Goal: Task Accomplishment & Management: Use online tool/utility

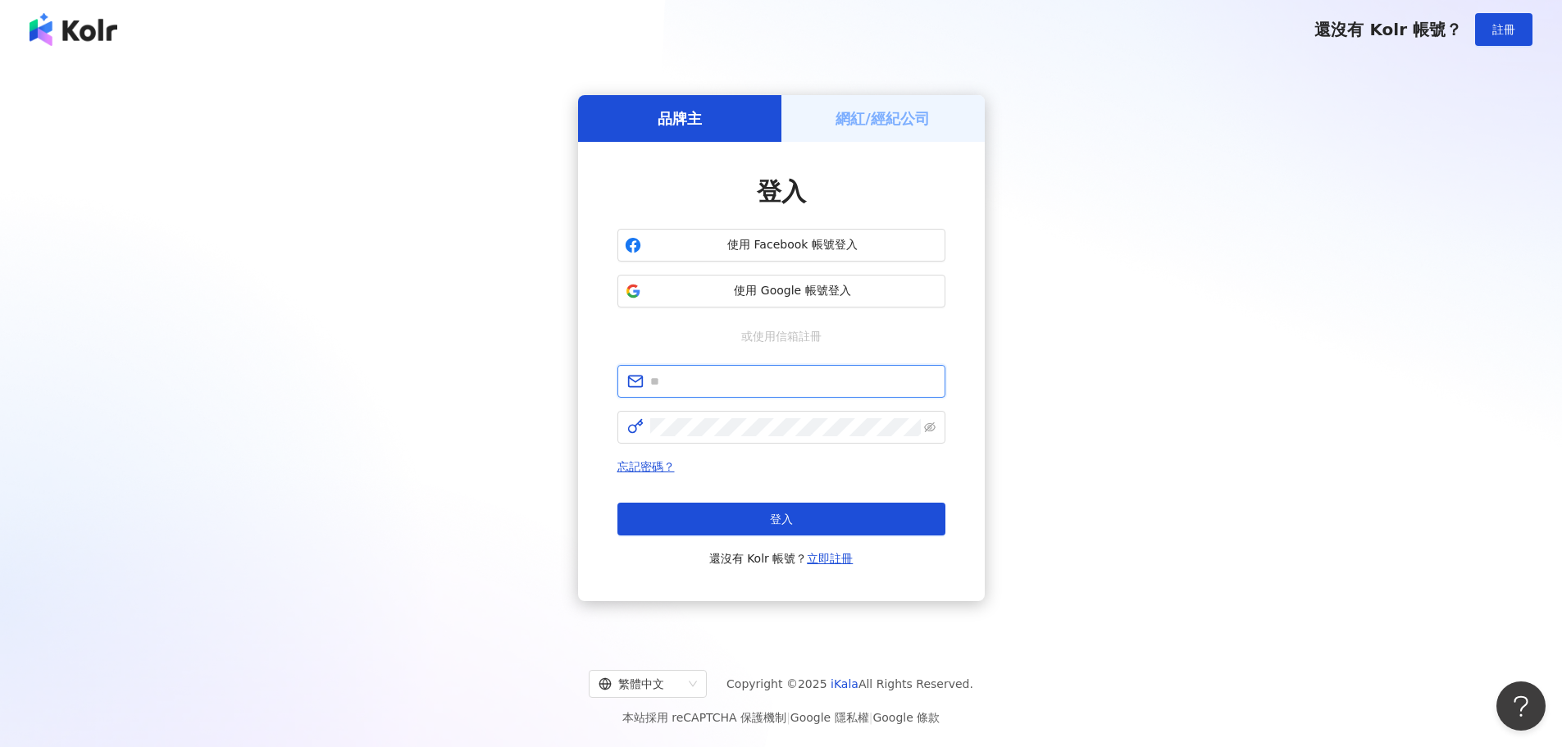
click at [756, 380] on input "text" at bounding box center [792, 381] width 285 height 18
paste input "**********"
type input "**********"
drag, startPoint x: 731, startPoint y: 513, endPoint x: 738, endPoint y: 507, distance: 8.7
click at [732, 512] on button "登入" at bounding box center [781, 519] width 328 height 33
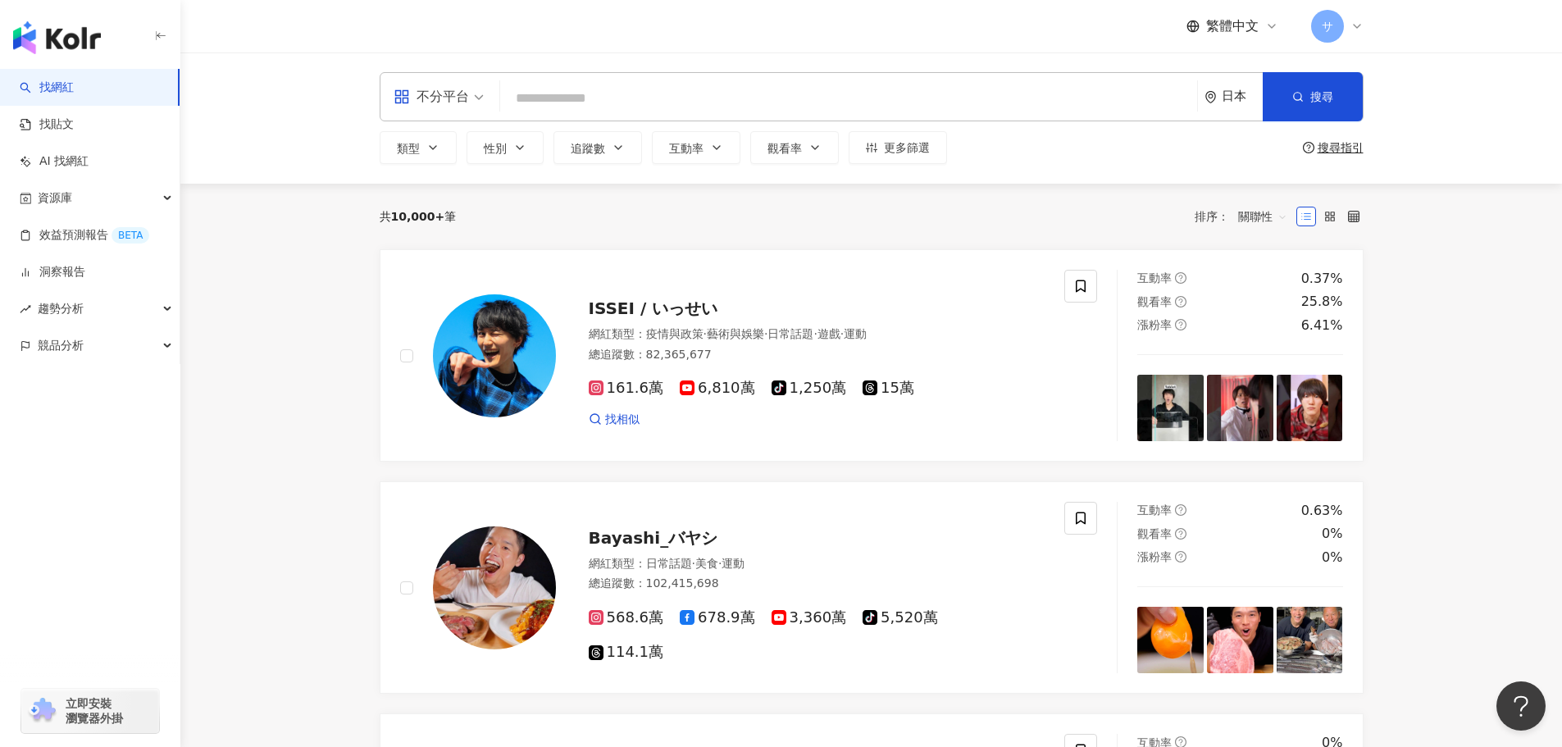
click at [476, 109] on span "不分平台" at bounding box center [439, 97] width 90 height 26
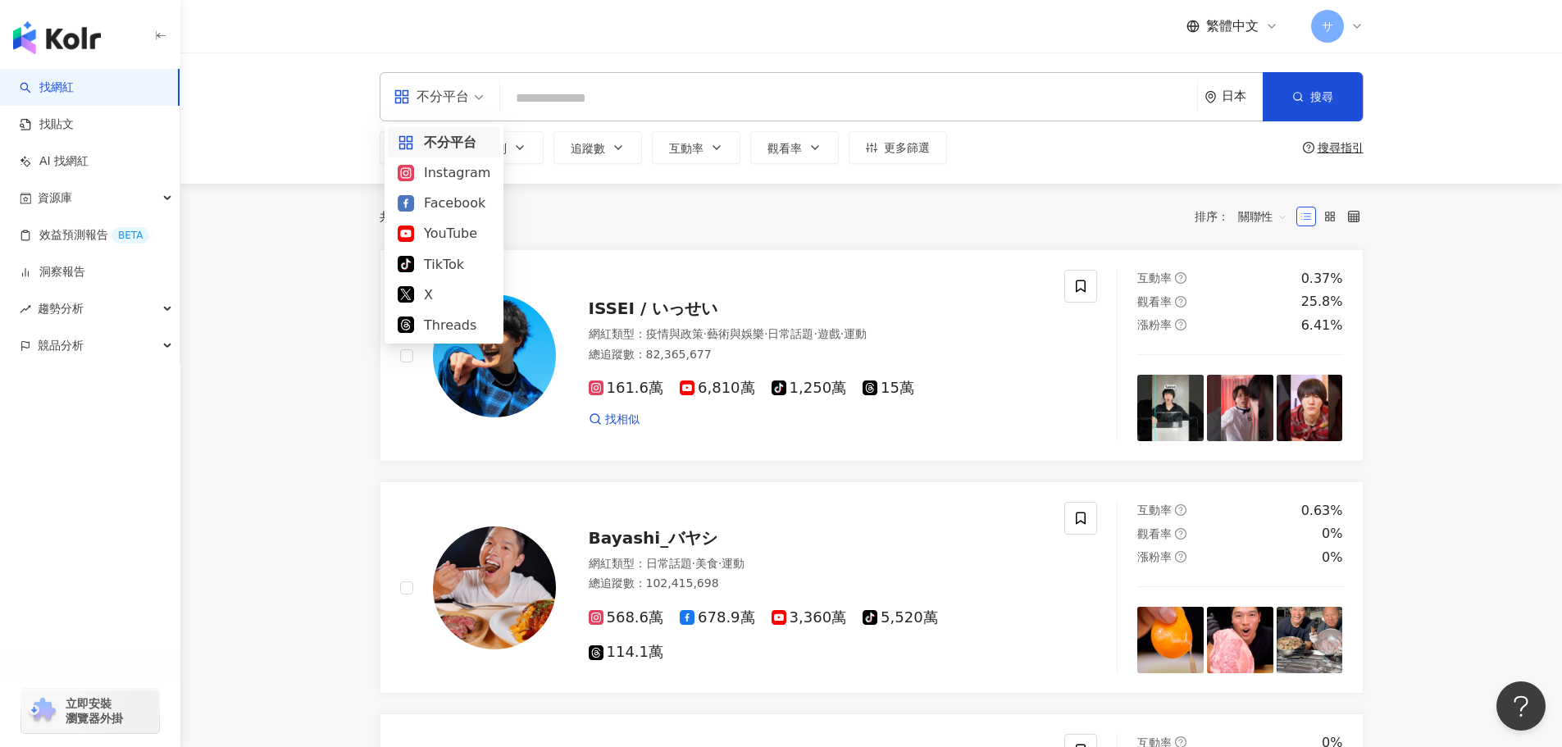
click at [473, 100] on span "不分平台" at bounding box center [439, 97] width 90 height 26
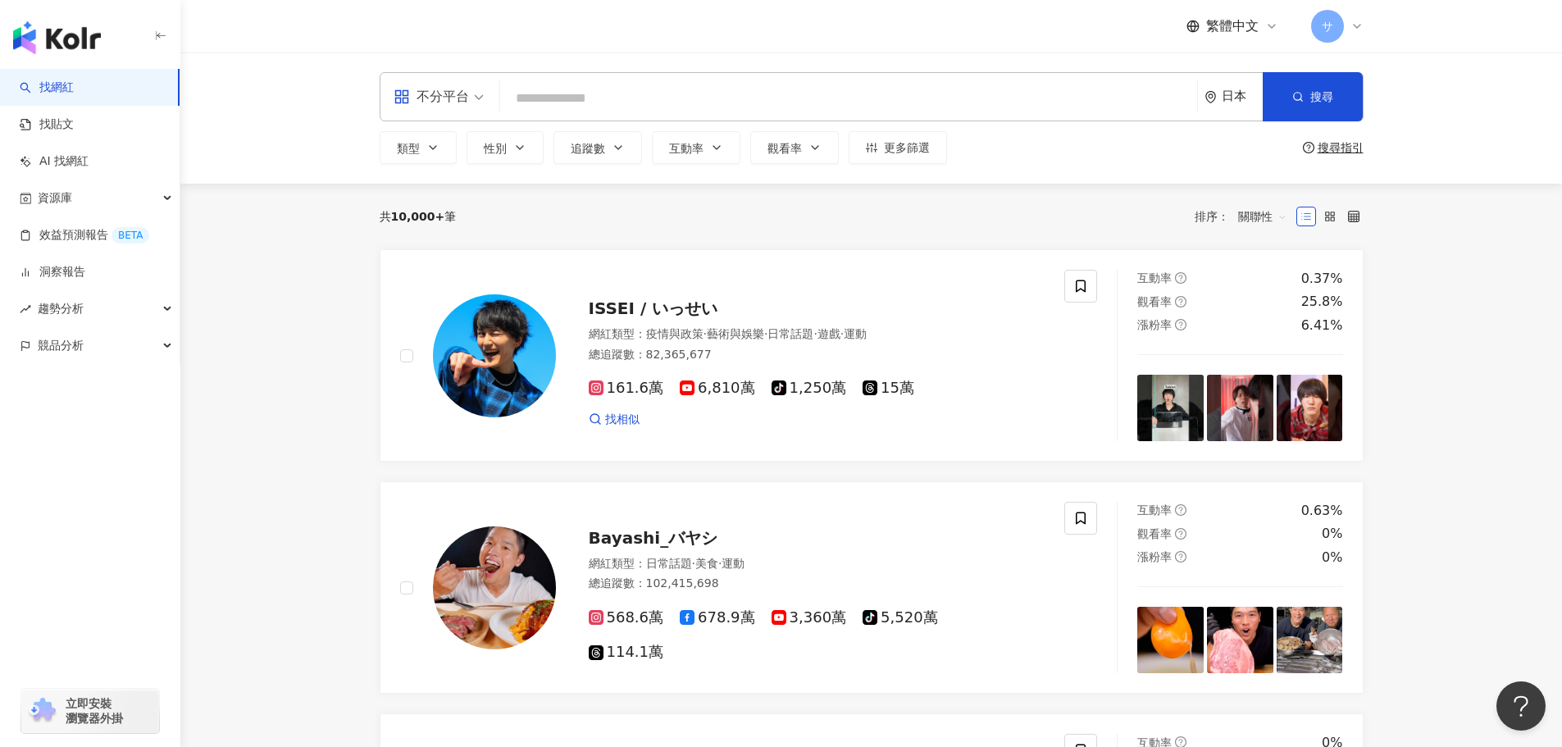
click at [554, 100] on input "search" at bounding box center [849, 98] width 684 height 31
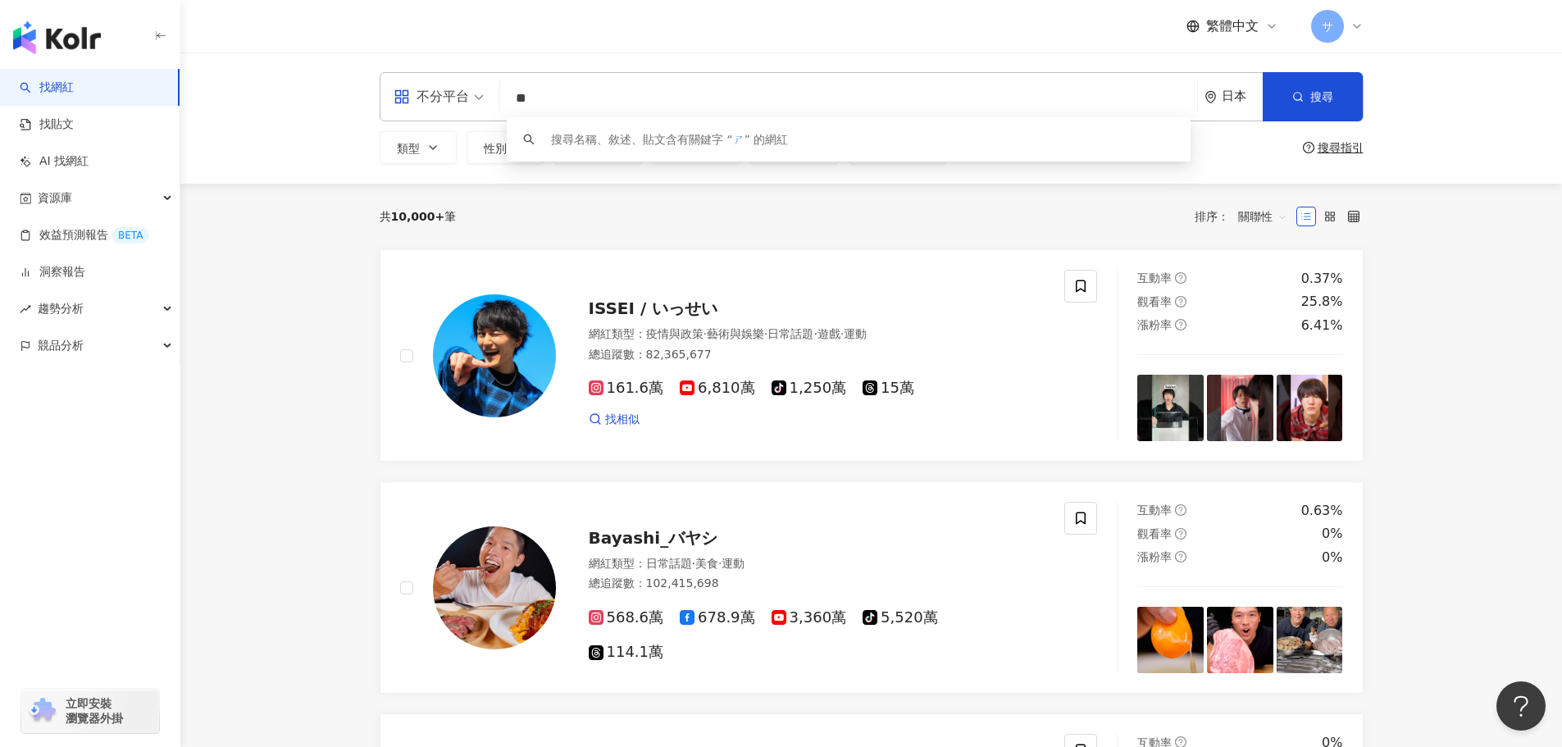
type input "*"
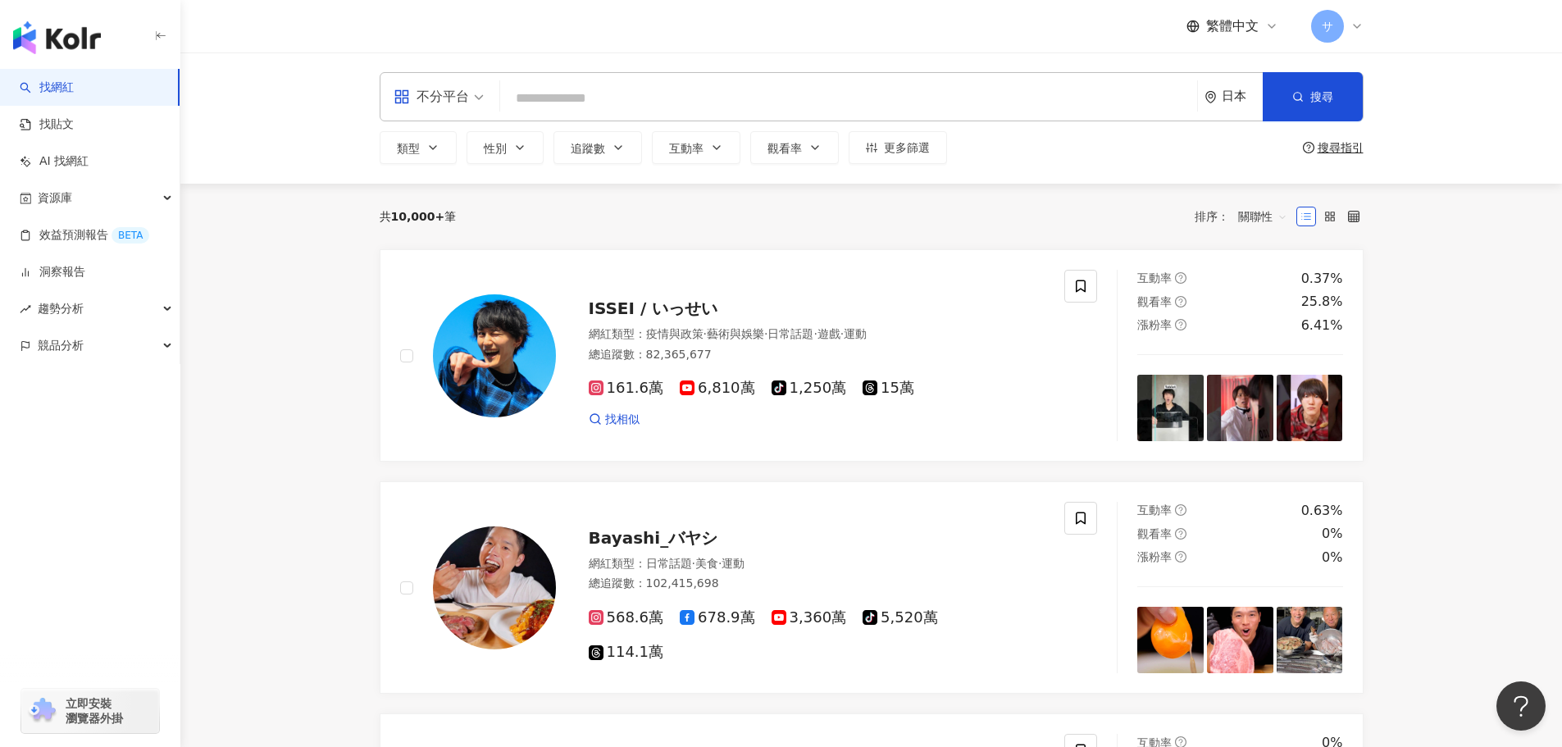
type input "*"
type input "**"
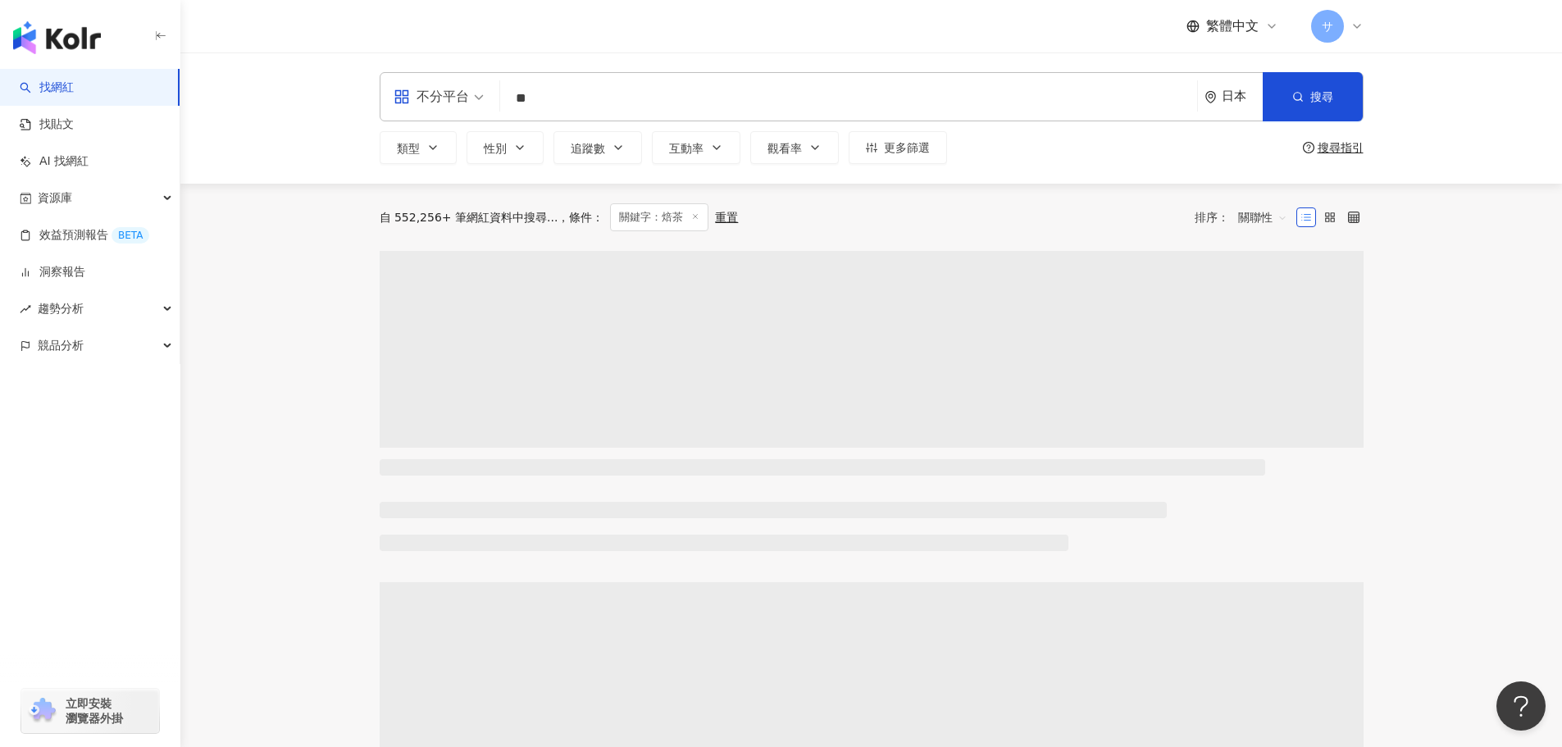
click at [1236, 96] on div "日本" at bounding box center [1242, 96] width 41 height 14
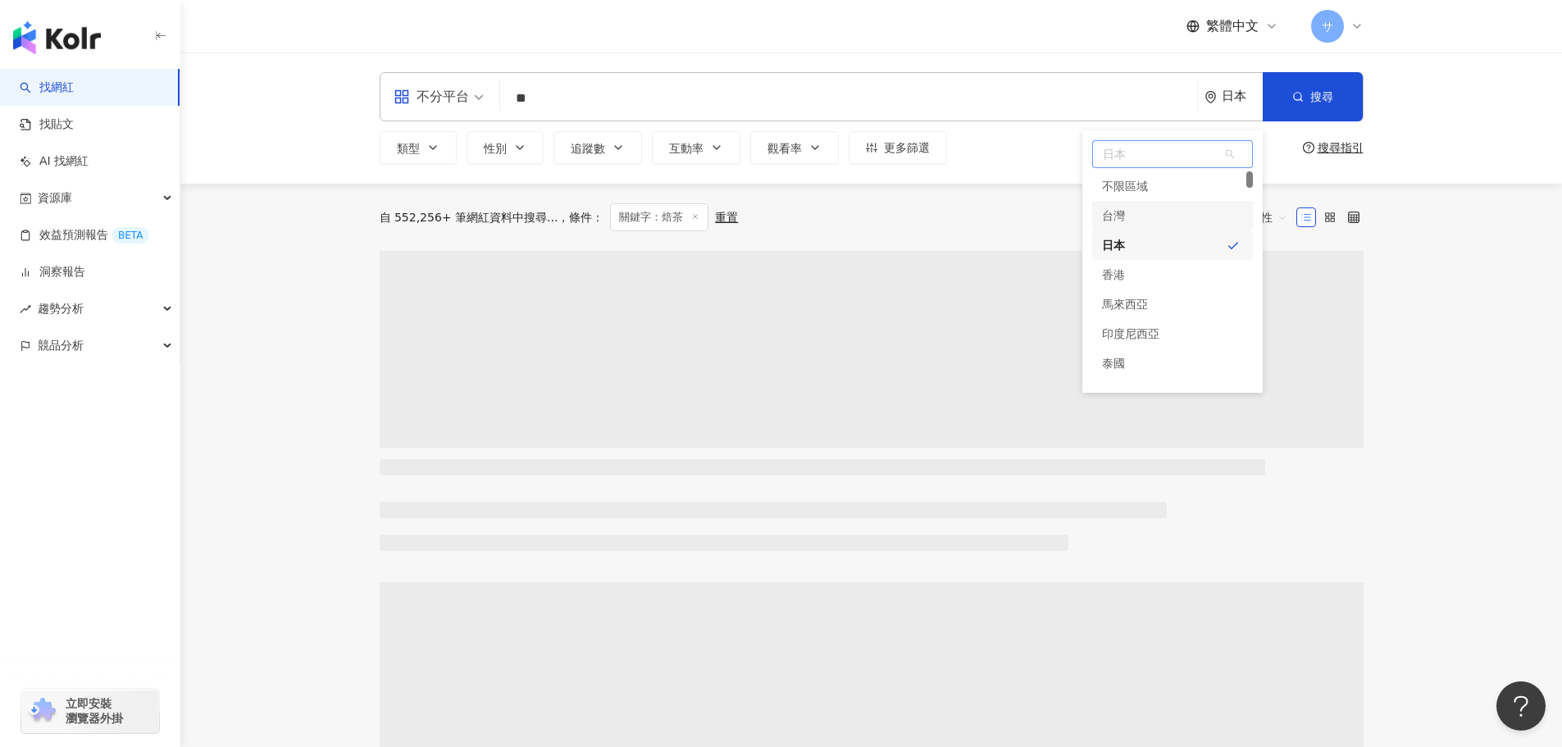
click at [1119, 219] on div "台灣" at bounding box center [1113, 216] width 23 height 30
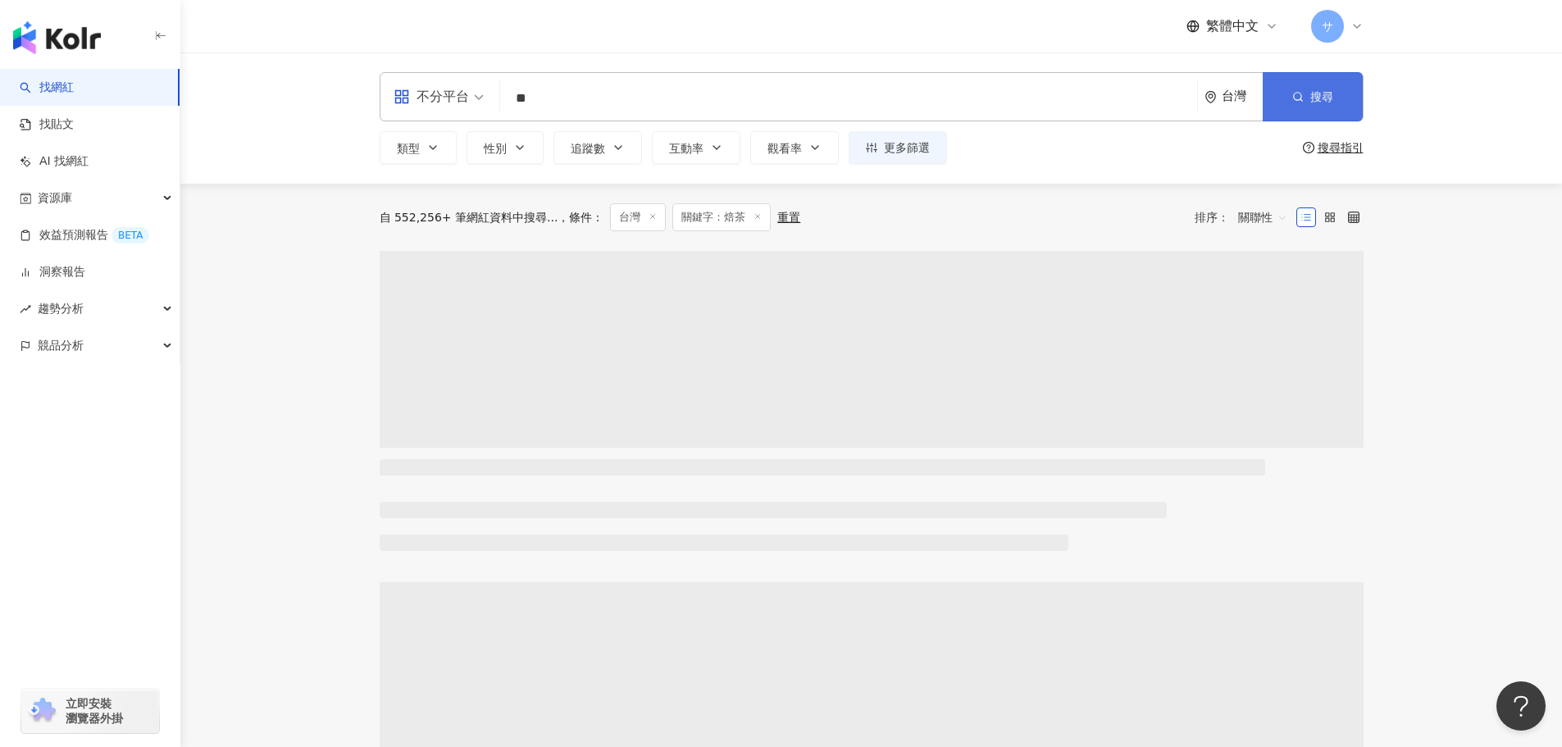
click at [1298, 102] on icon "button" at bounding box center [1297, 96] width 11 height 11
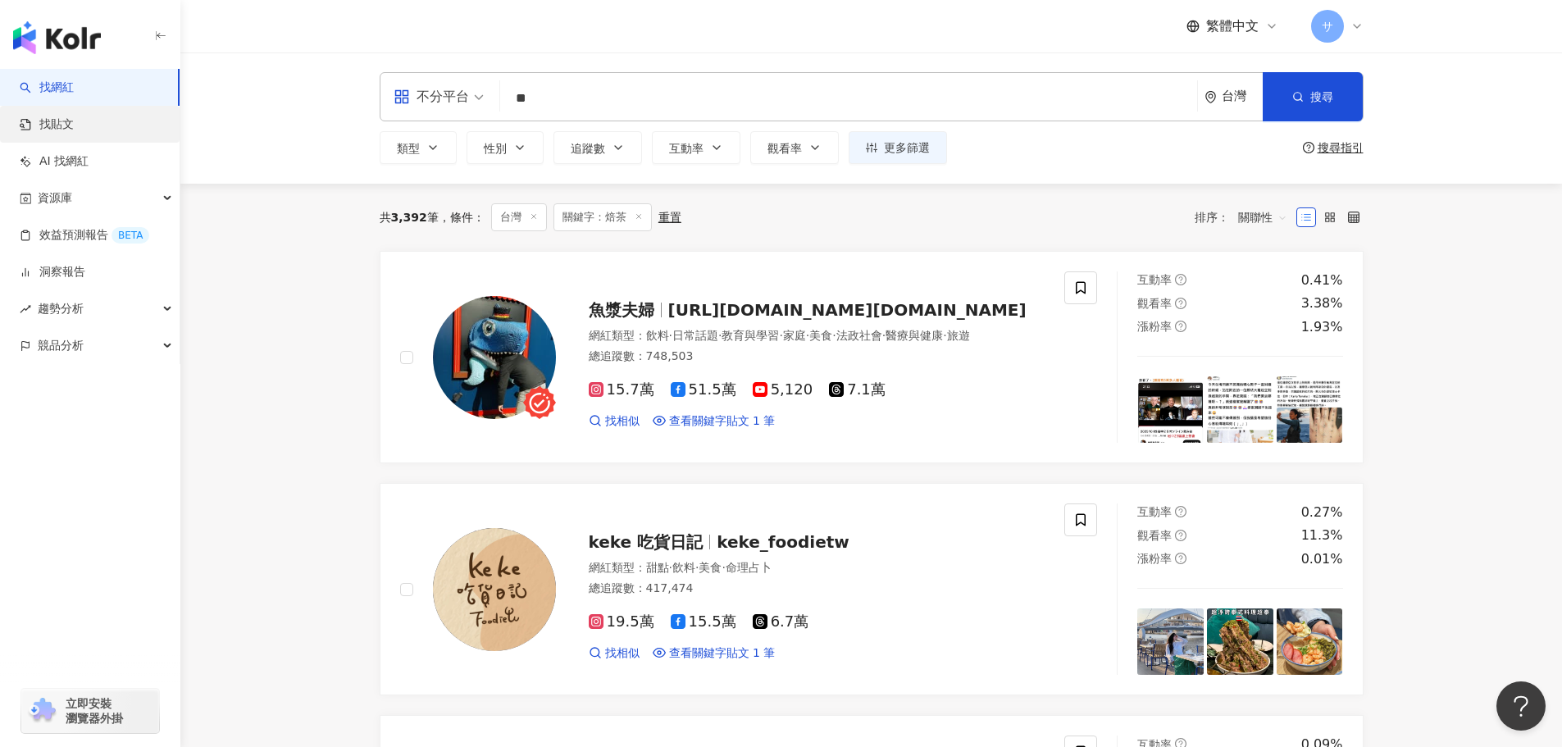
click at [74, 123] on link "找貼文" at bounding box center [47, 124] width 54 height 16
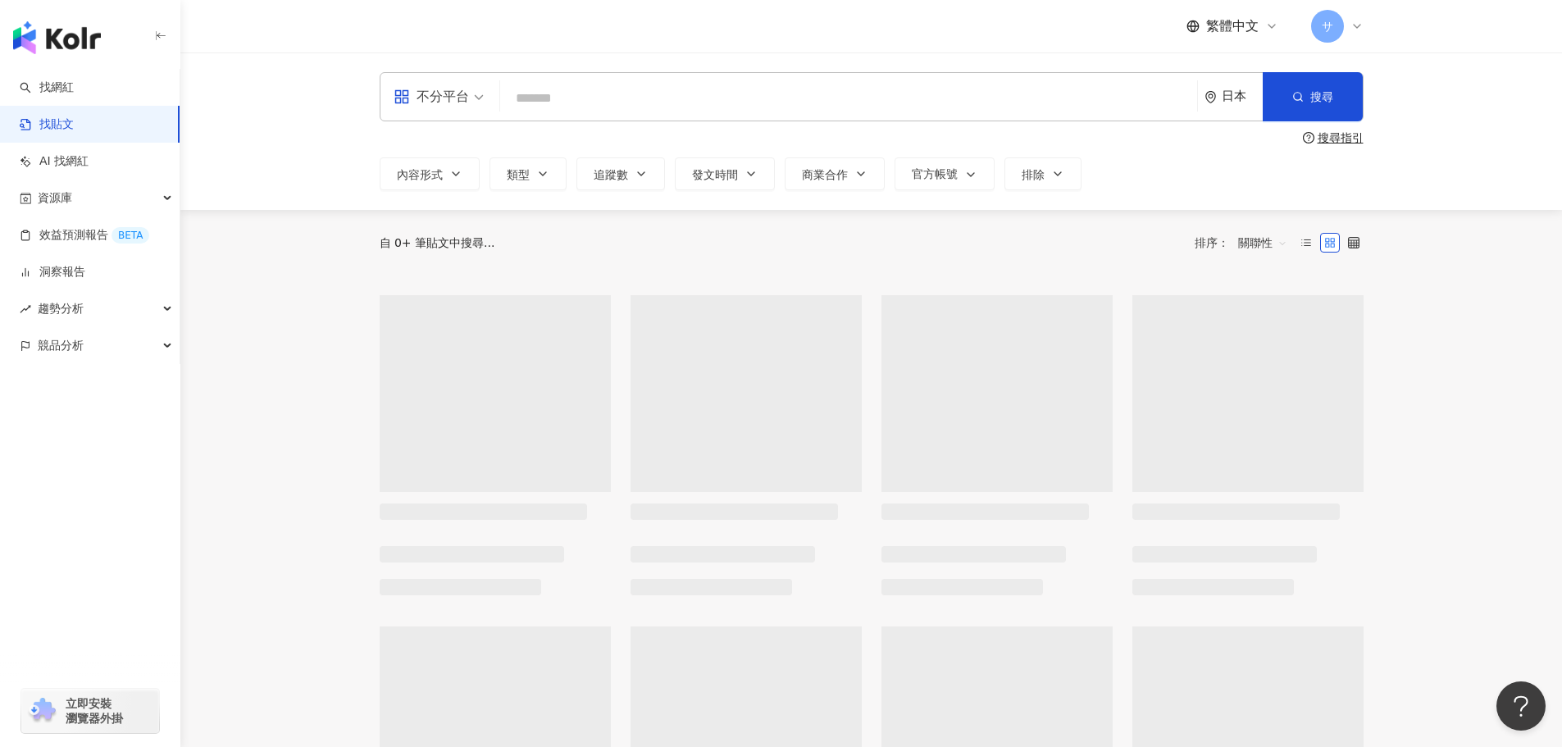
click at [567, 101] on input "search" at bounding box center [849, 97] width 684 height 35
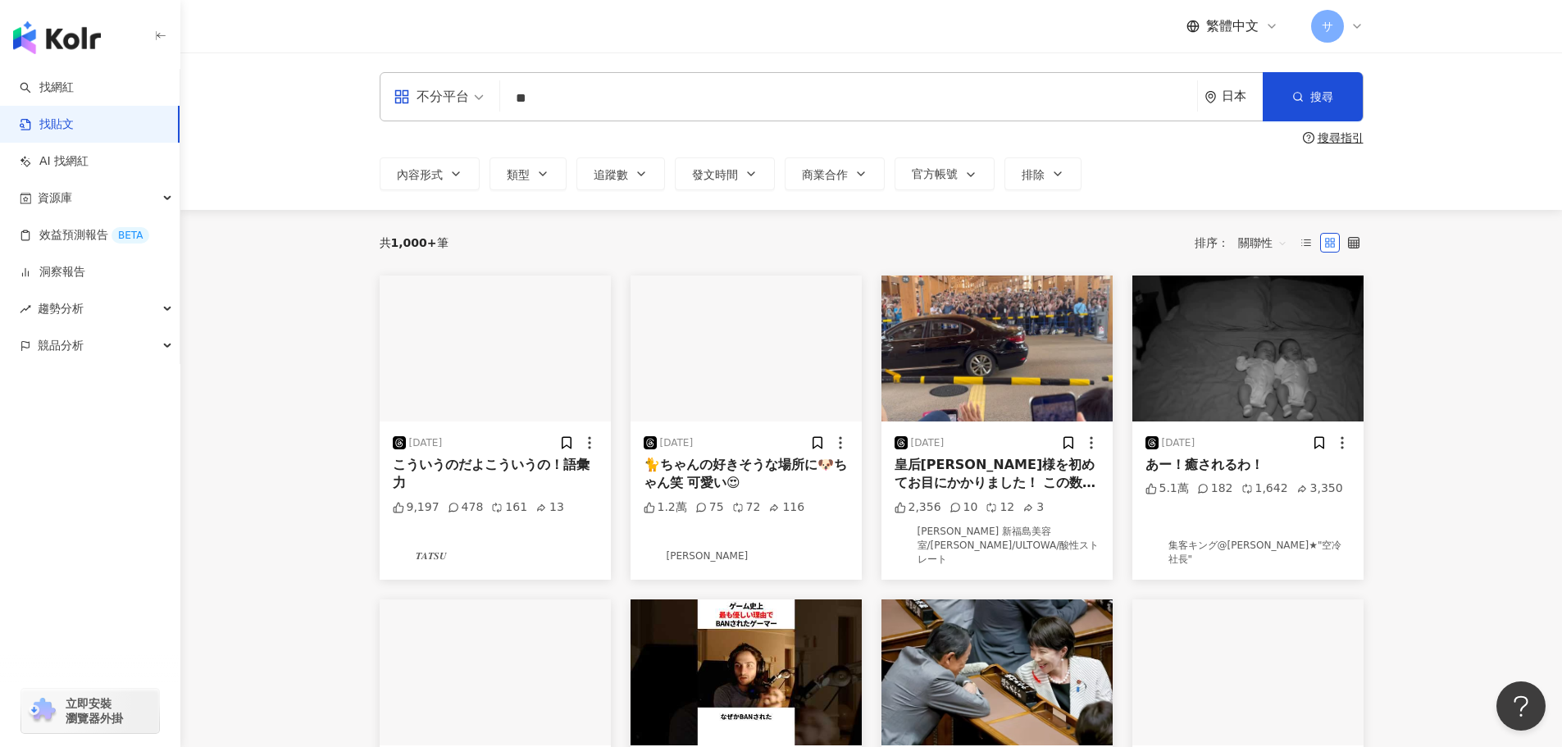
type input "*"
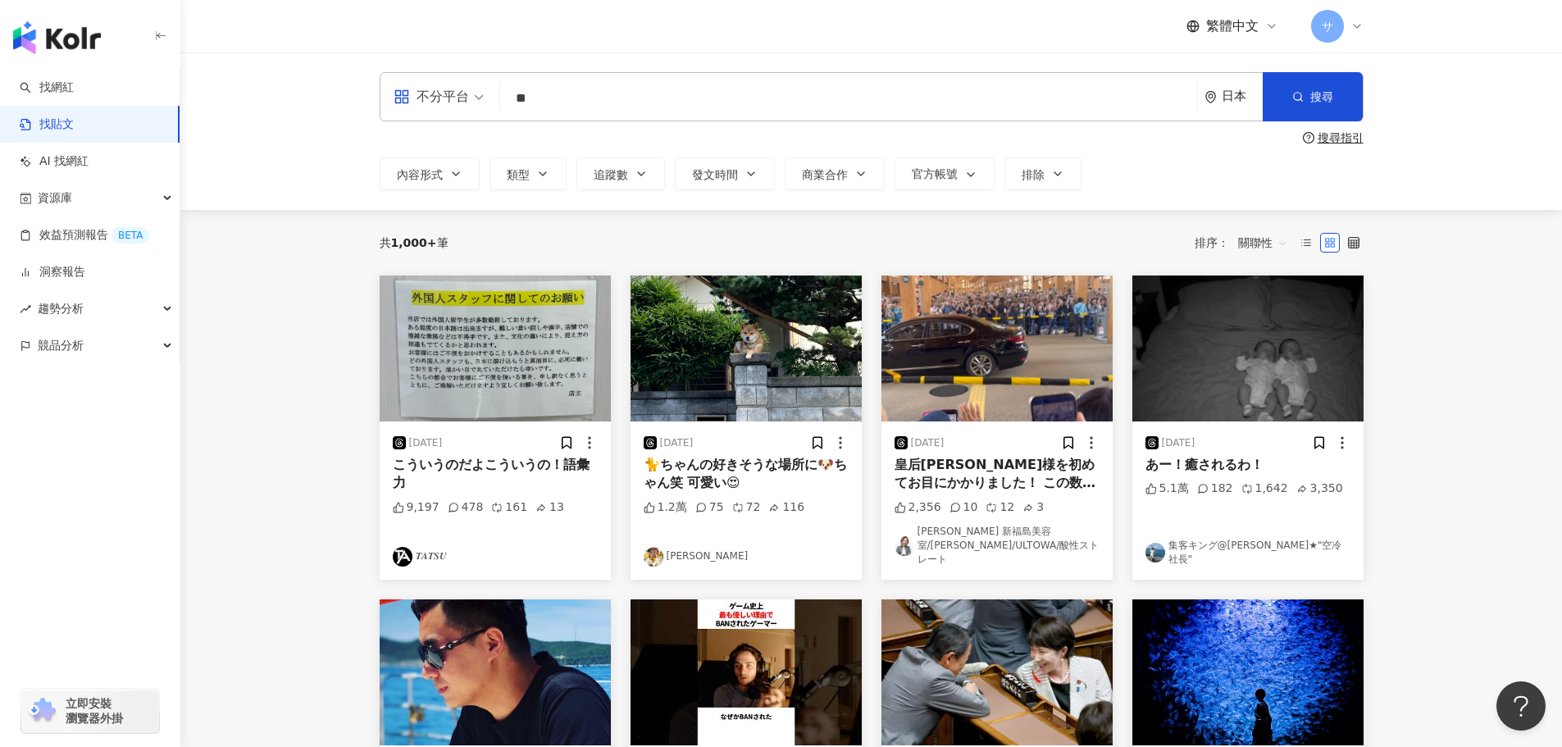
type input "*"
type input "**"
click at [1245, 103] on div "日本" at bounding box center [1242, 96] width 41 height 14
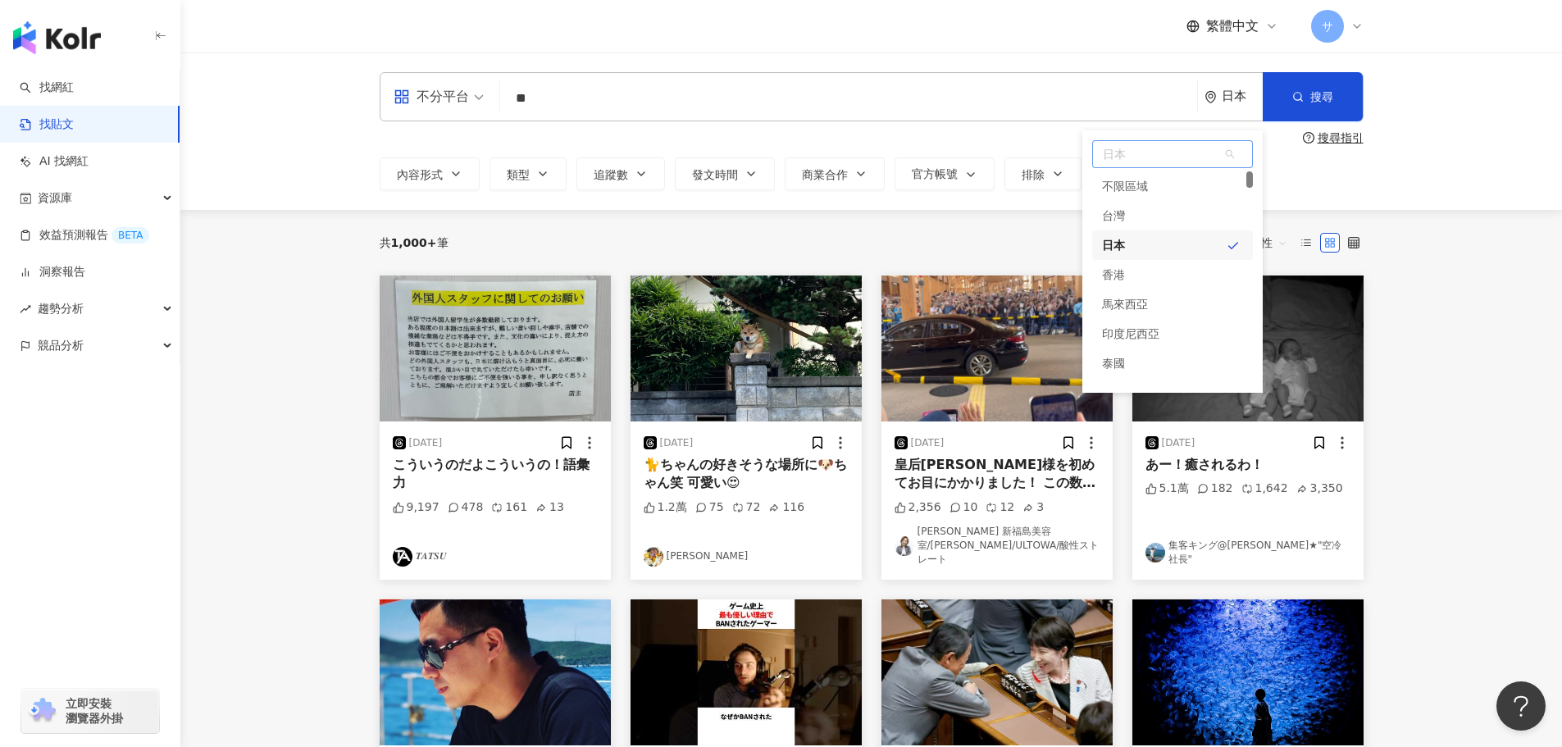
click at [1139, 222] on div "台灣" at bounding box center [1172, 216] width 161 height 30
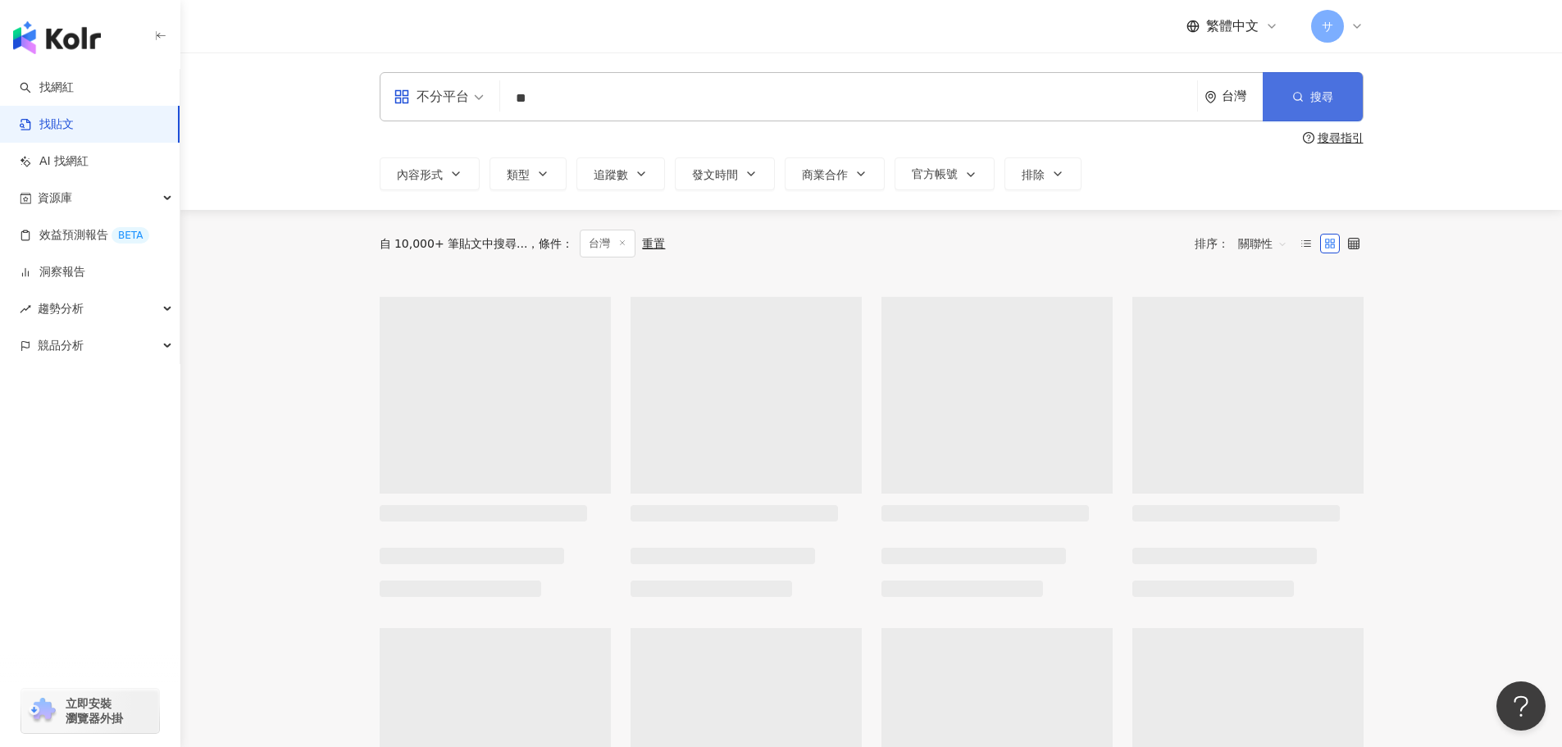
click at [1328, 97] on span "搜尋" at bounding box center [1321, 96] width 23 height 13
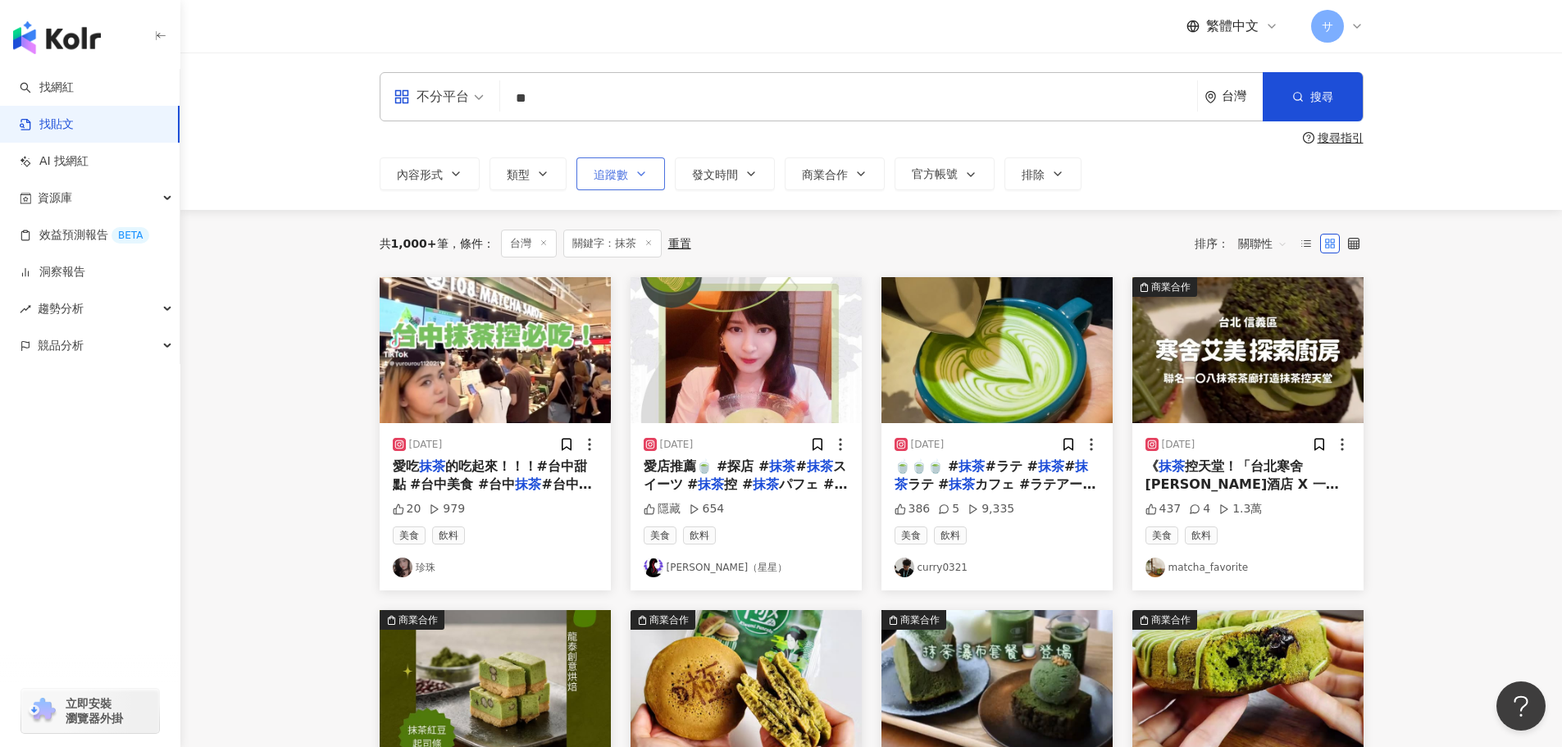
click at [622, 168] on span "追蹤數" at bounding box center [611, 174] width 34 height 13
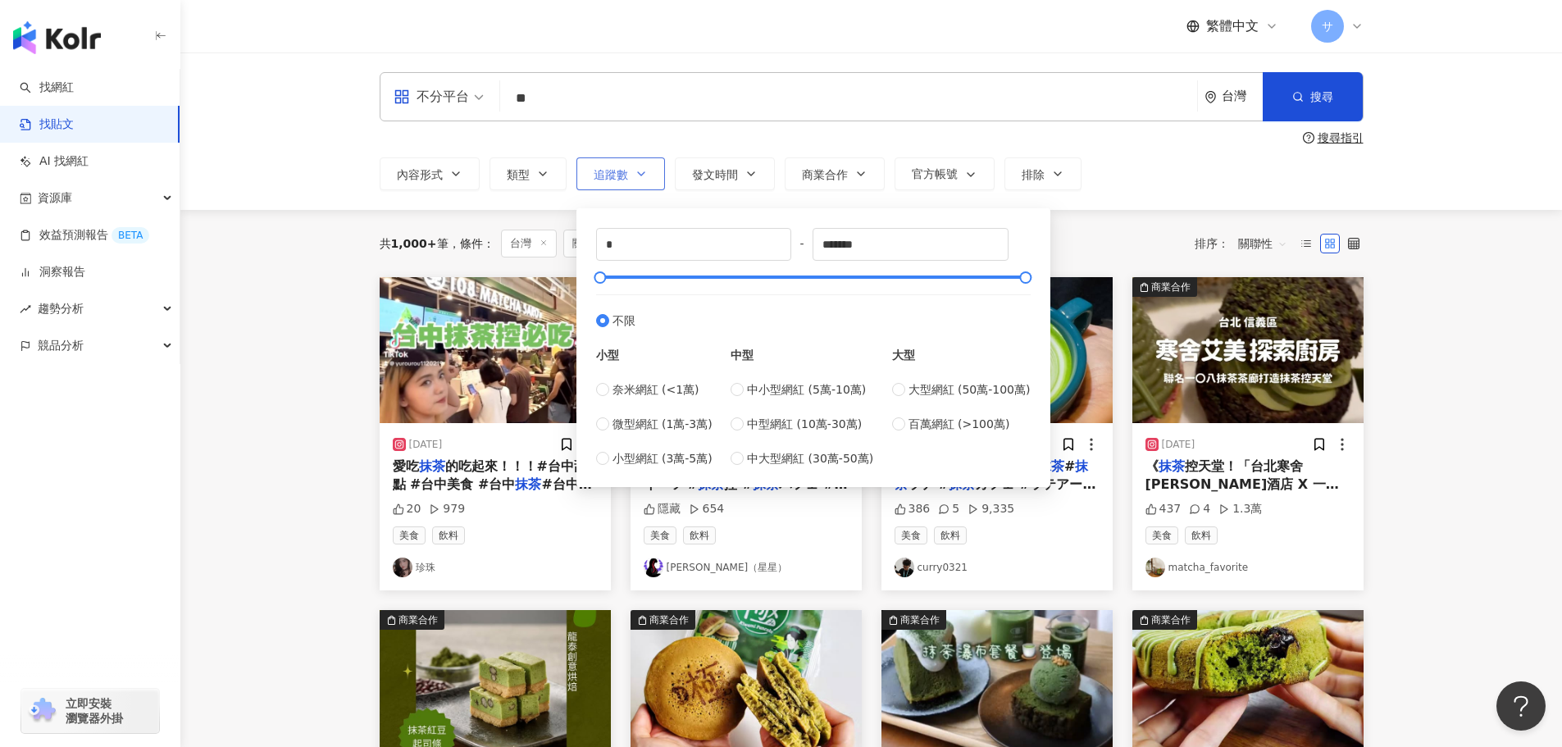
click at [622, 168] on span "追蹤數" at bounding box center [611, 174] width 34 height 13
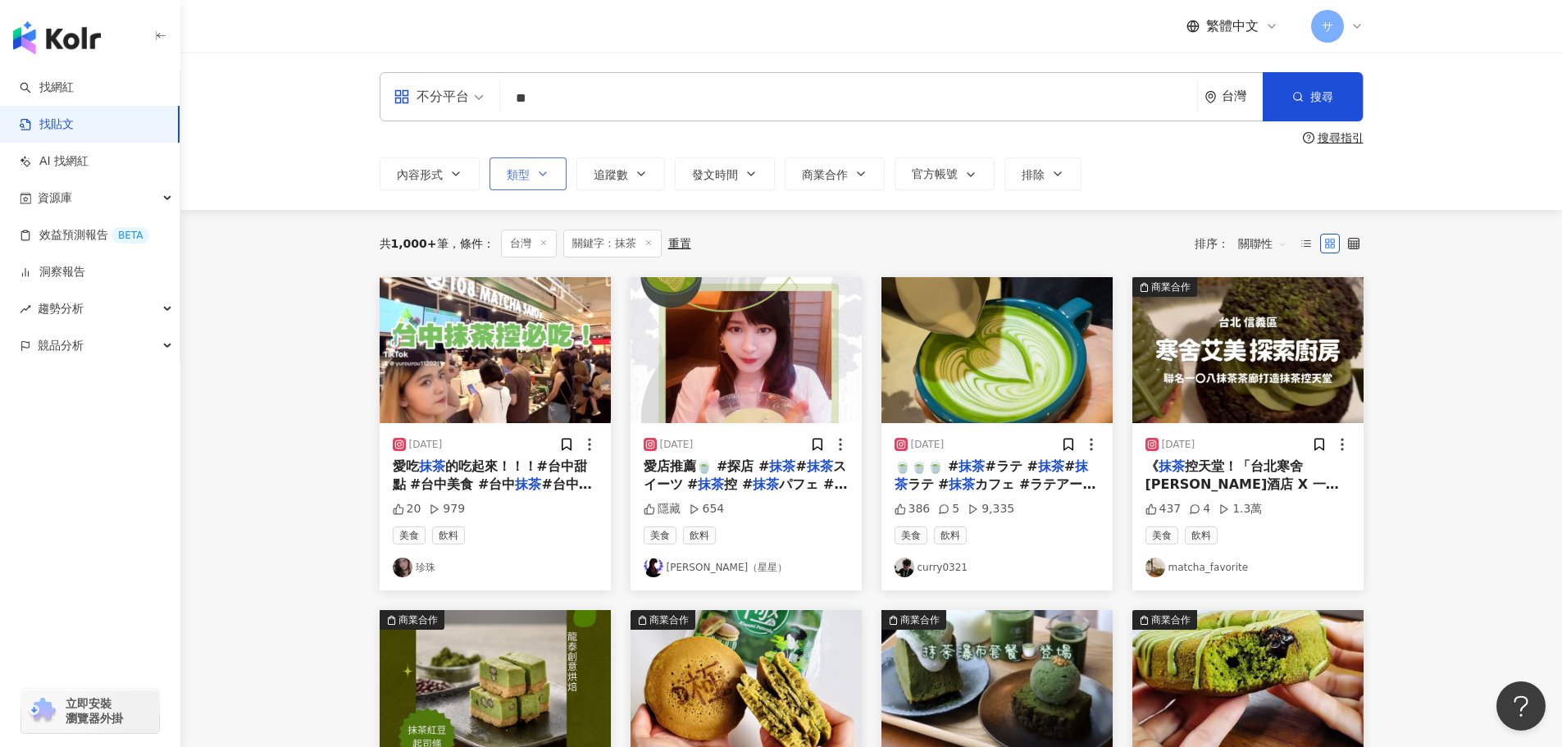
click at [505, 172] on button "類型" at bounding box center [528, 173] width 77 height 33
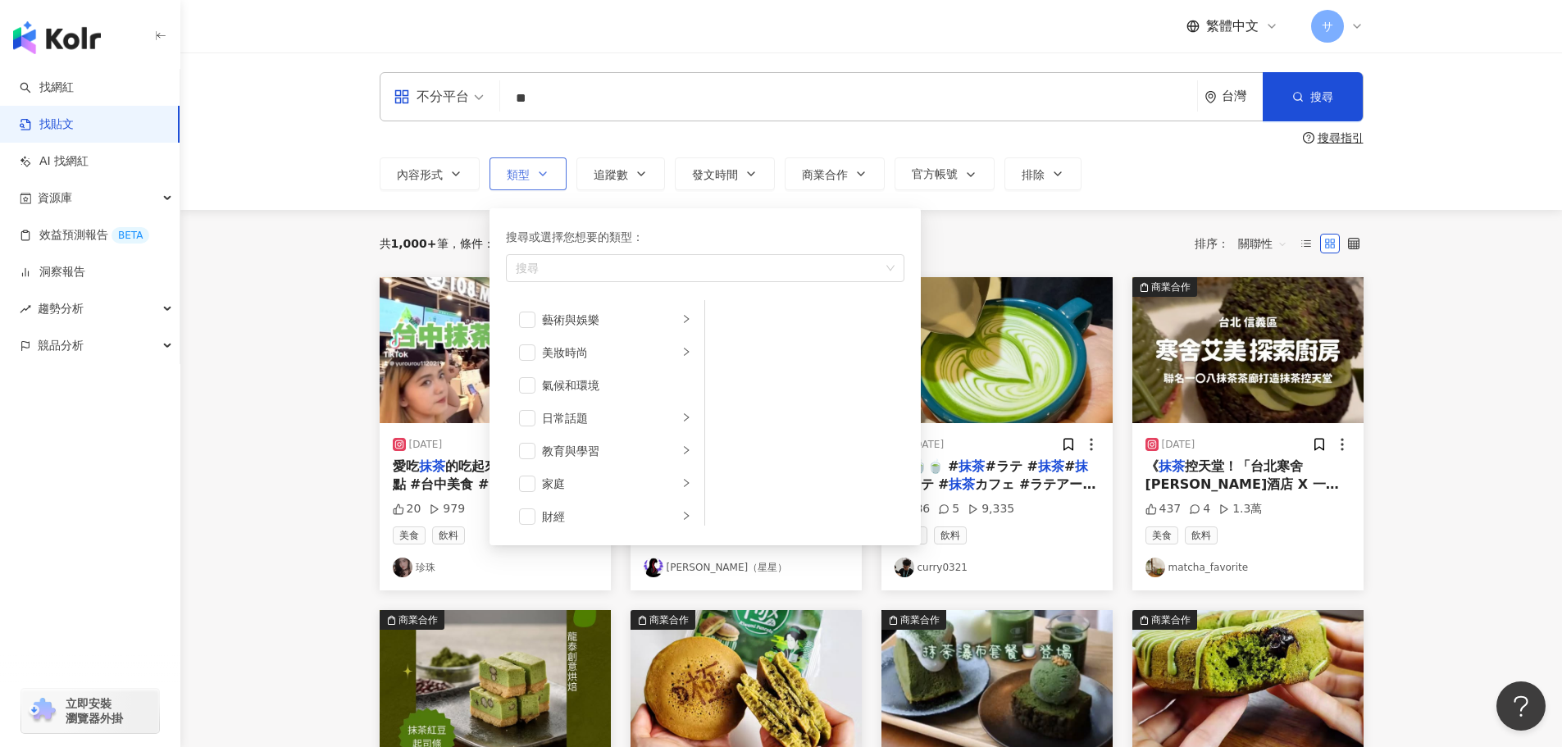
click at [505, 172] on button "類型 搜尋或選擇您想要的類型： 搜尋 藝術與娛樂 美妝時尚 氣候和環境 日常話題 教育與學習 家庭 財經 美食 命理占卜 遊戲 法政社會 生活風格 影視娛樂 …" at bounding box center [528, 173] width 77 height 33
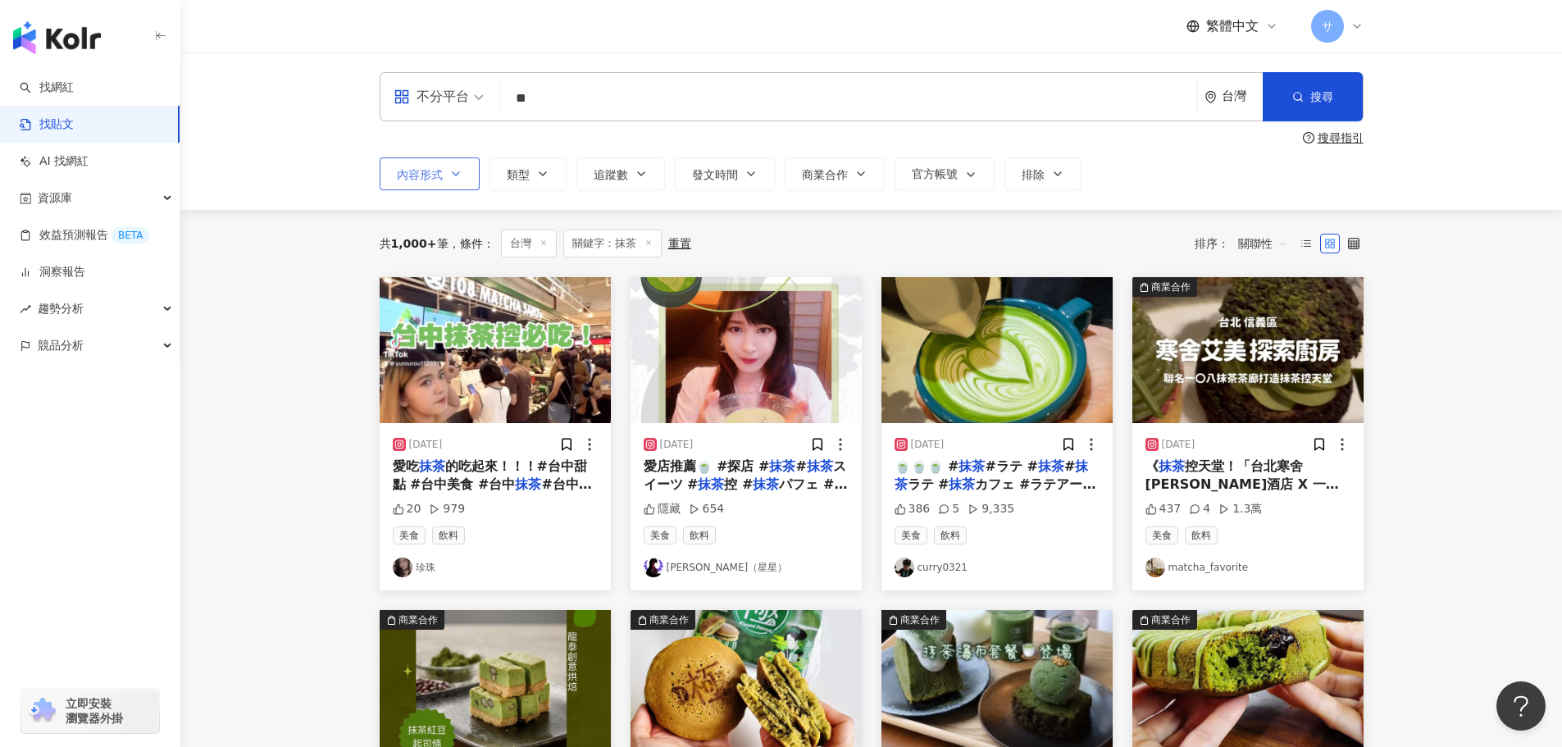
click at [426, 168] on span "內容形式" at bounding box center [420, 174] width 46 height 13
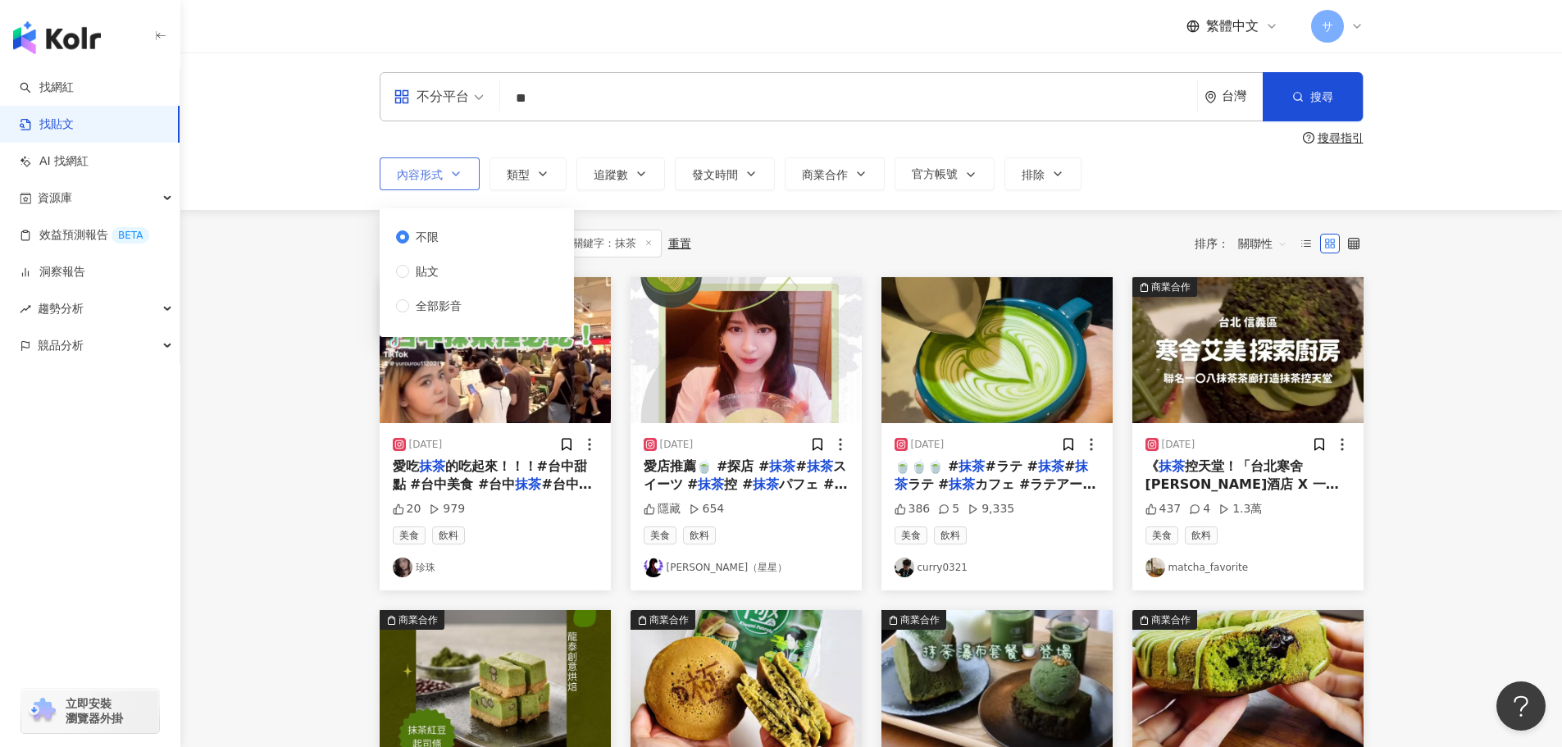
click at [426, 168] on span "內容形式" at bounding box center [420, 174] width 46 height 13
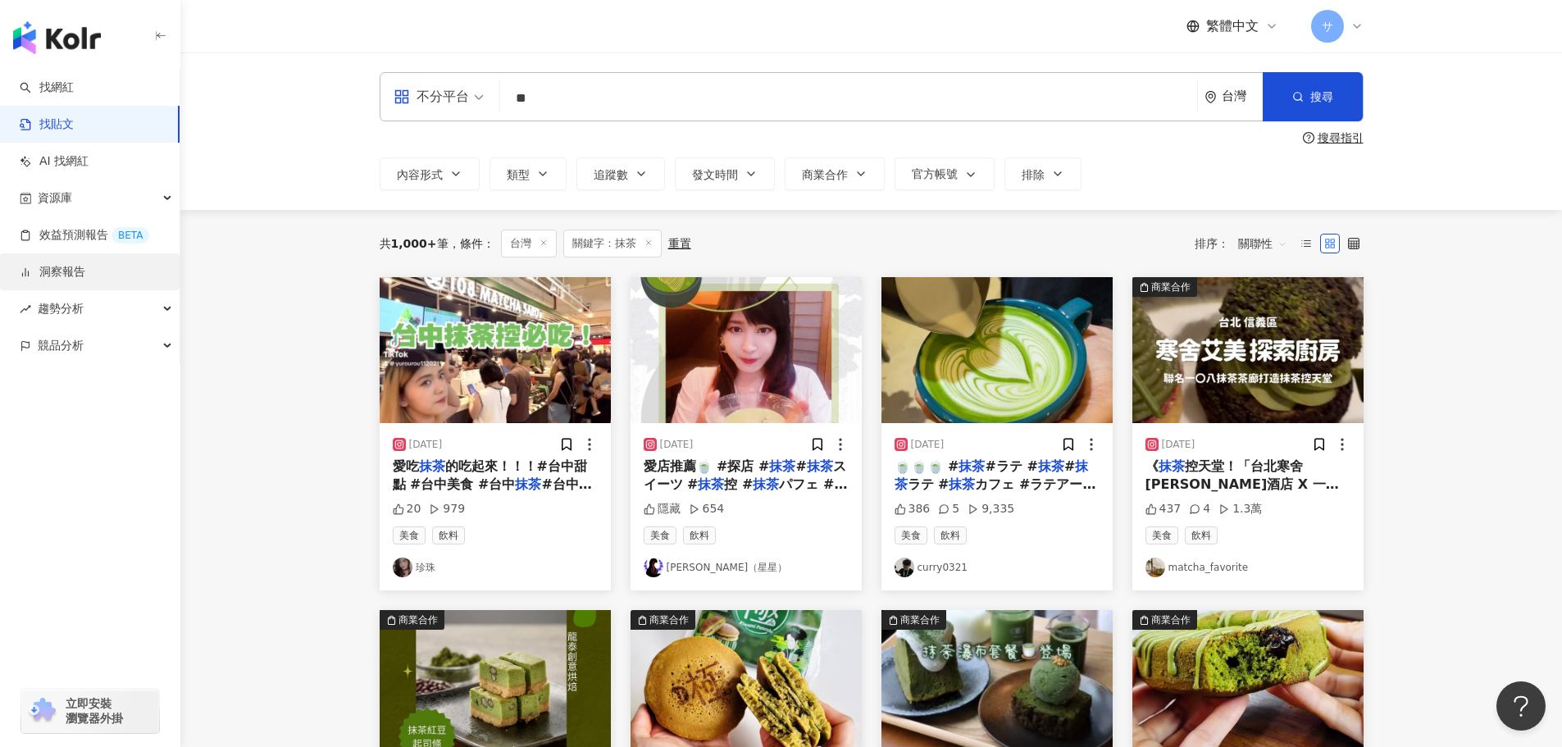
click at [65, 272] on link "洞察報告" at bounding box center [53, 272] width 66 height 16
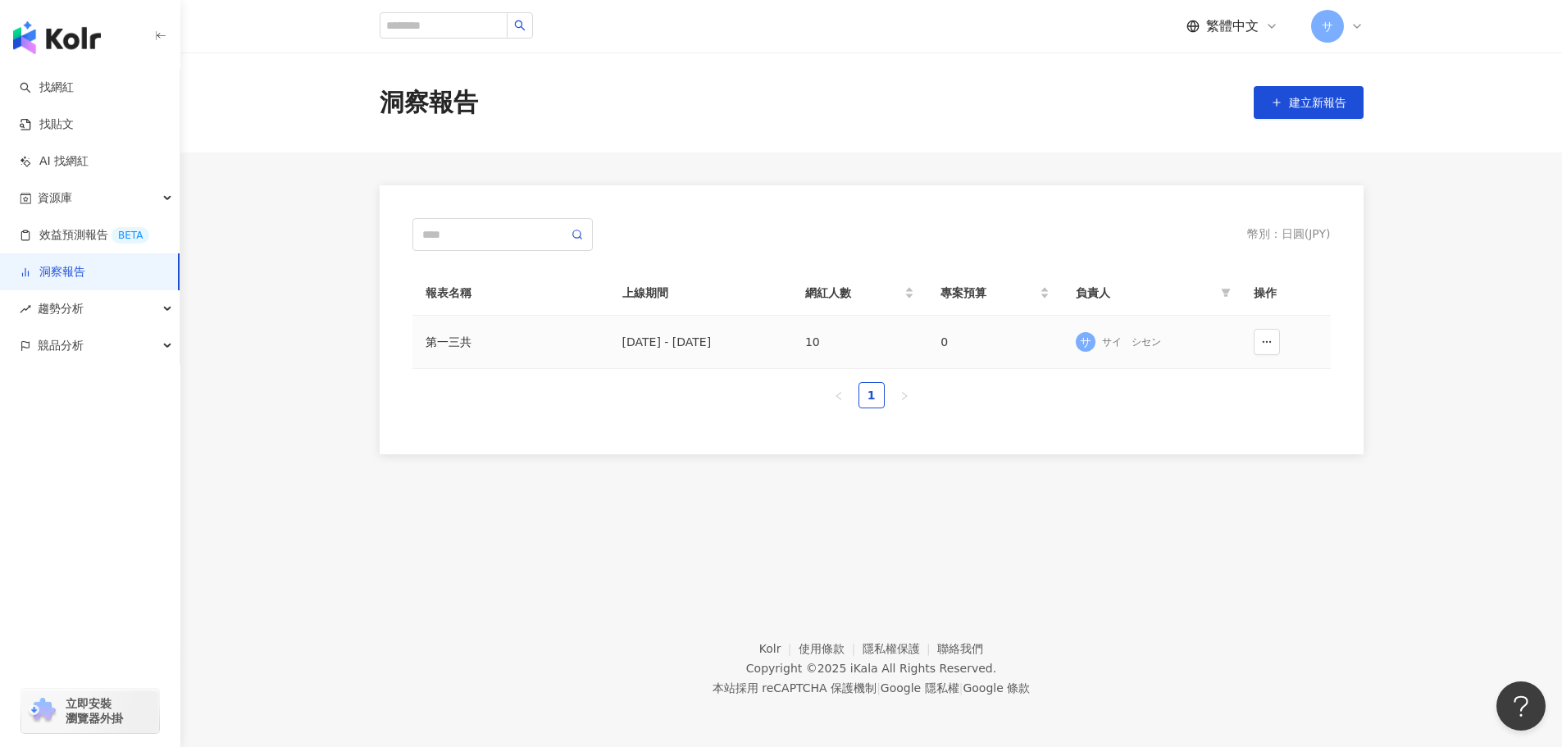
click at [446, 339] on div "第一三共" at bounding box center [511, 342] width 171 height 18
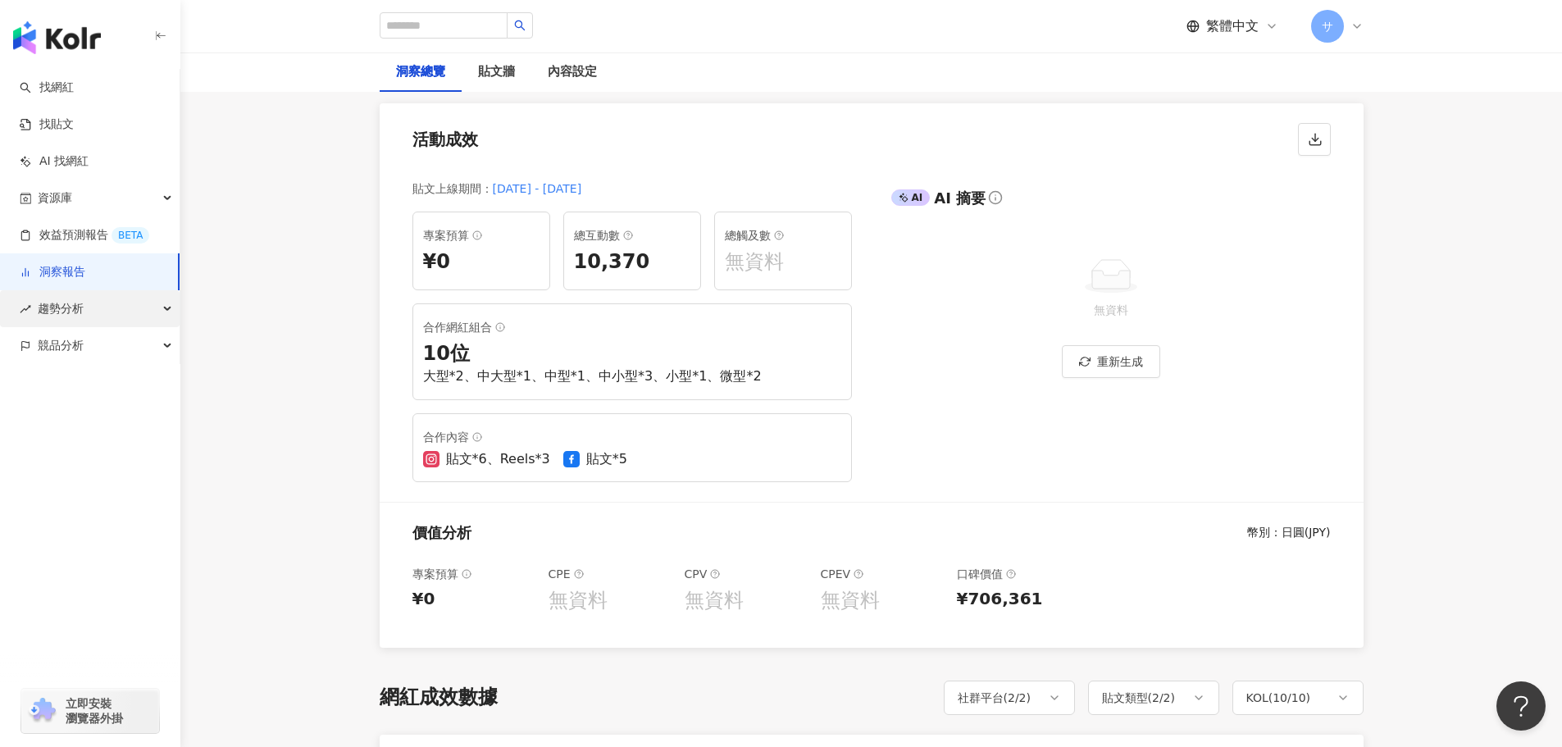
scroll to position [246, 0]
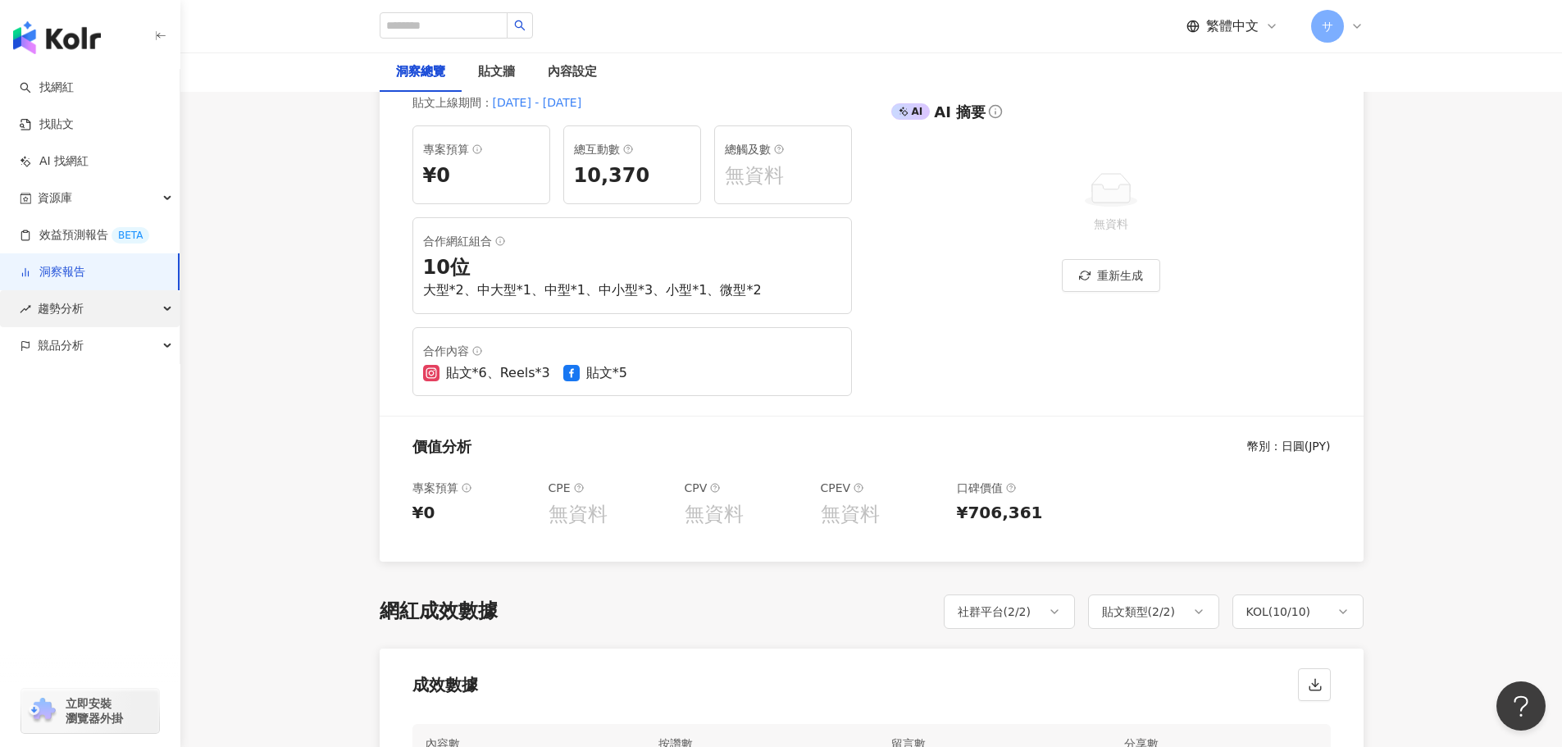
click at [91, 302] on div "趨勢分析" at bounding box center [90, 308] width 180 height 37
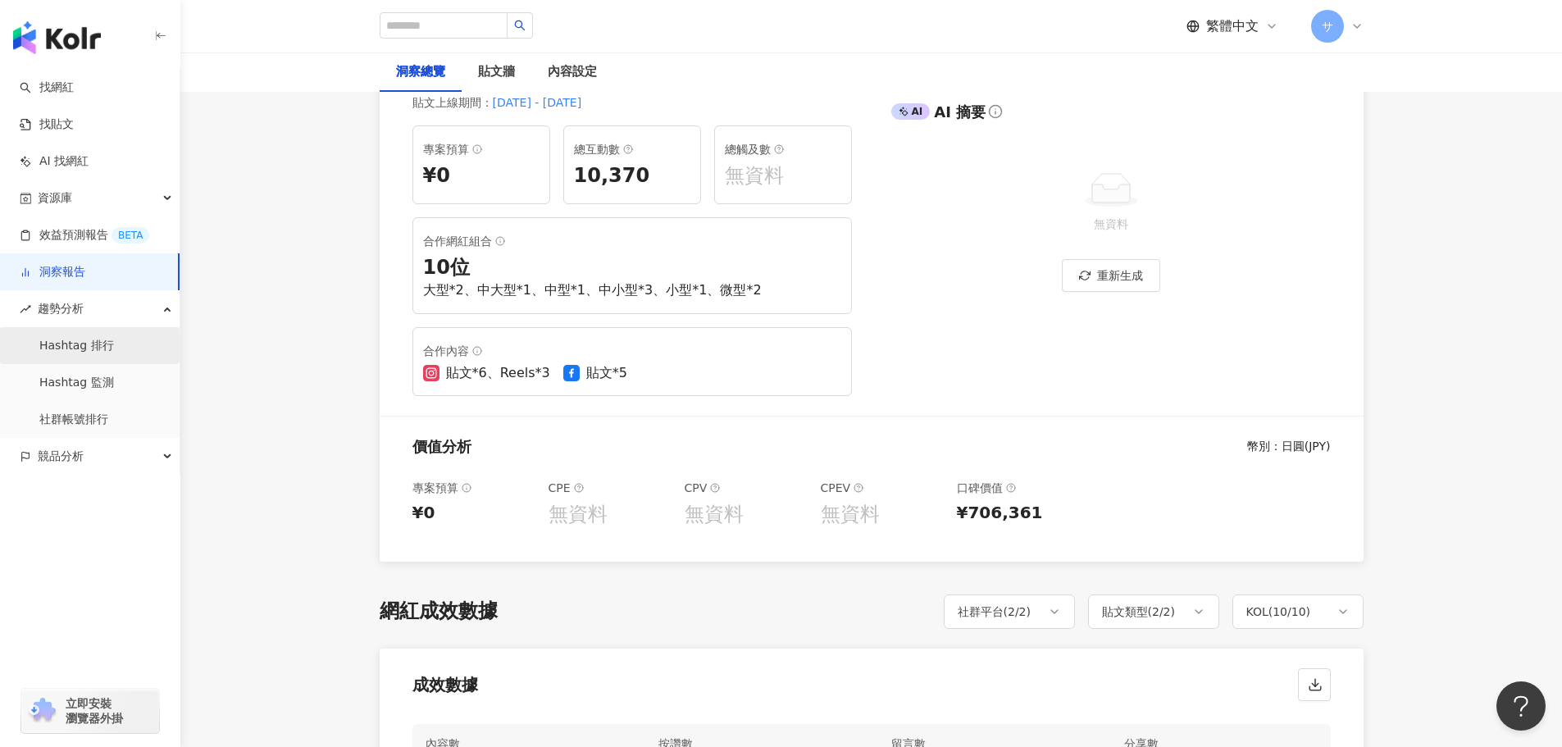
click at [79, 344] on link "Hashtag 排行" at bounding box center [76, 346] width 75 height 16
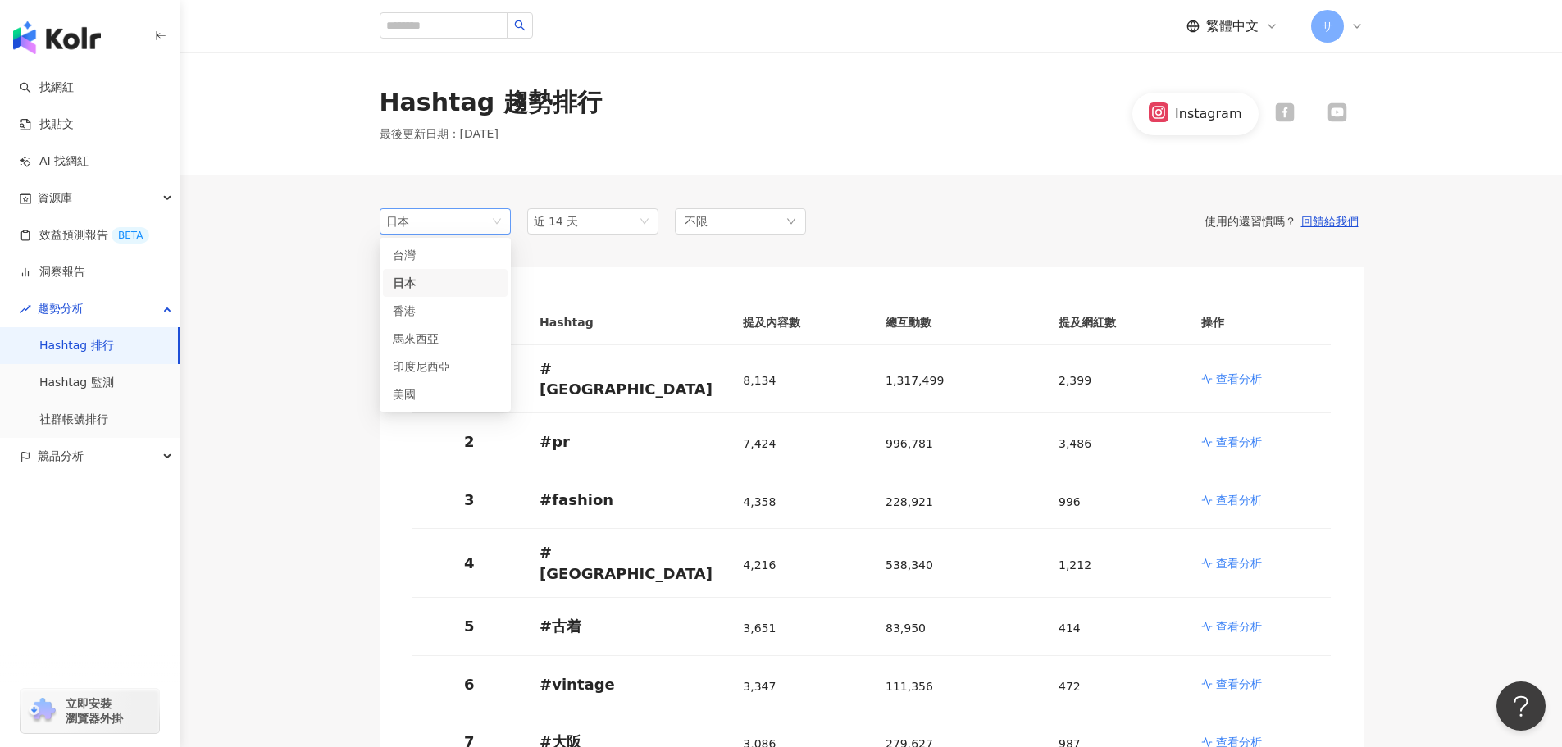
click at [426, 225] on div "日本" at bounding box center [412, 221] width 53 height 25
click at [415, 257] on div "台灣" at bounding box center [419, 255] width 53 height 18
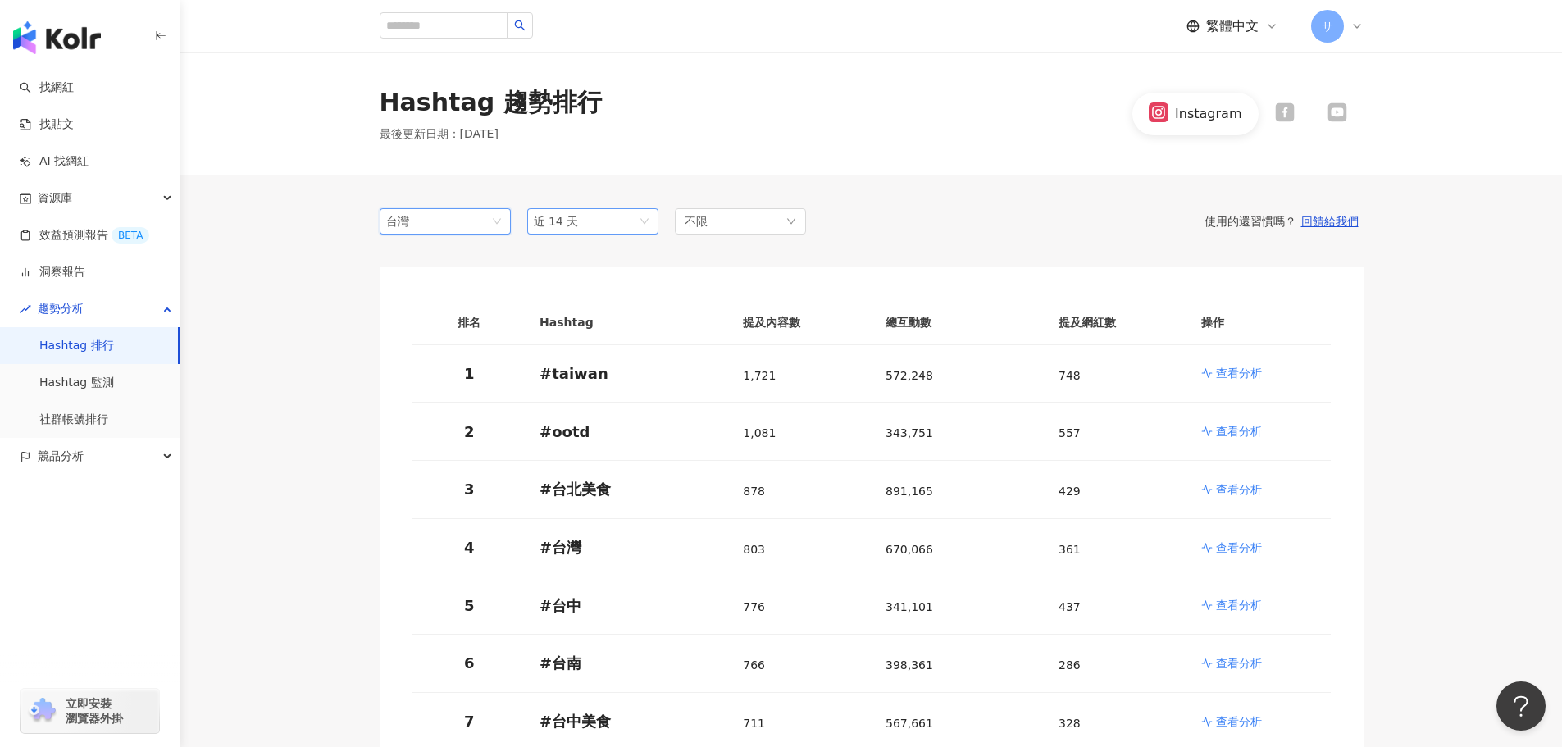
click at [598, 228] on span "近 14 天" at bounding box center [593, 221] width 118 height 25
click at [569, 316] on span "近三個月" at bounding box center [563, 310] width 46 height 13
click at [622, 231] on span "近三個月" at bounding box center [593, 221] width 118 height 25
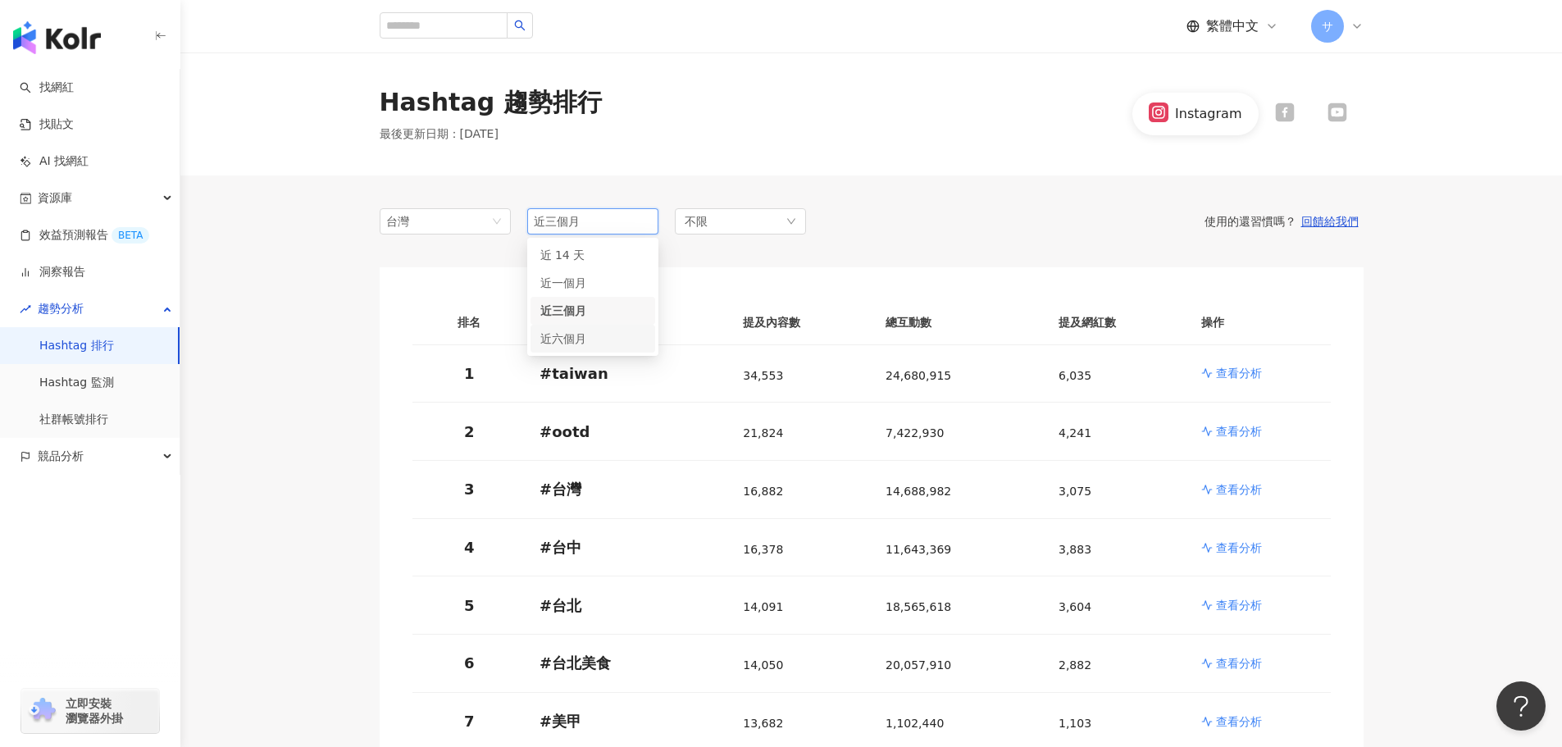
click at [577, 341] on span "近六個月" at bounding box center [563, 338] width 46 height 13
click at [712, 220] on div "不限" at bounding box center [740, 221] width 131 height 26
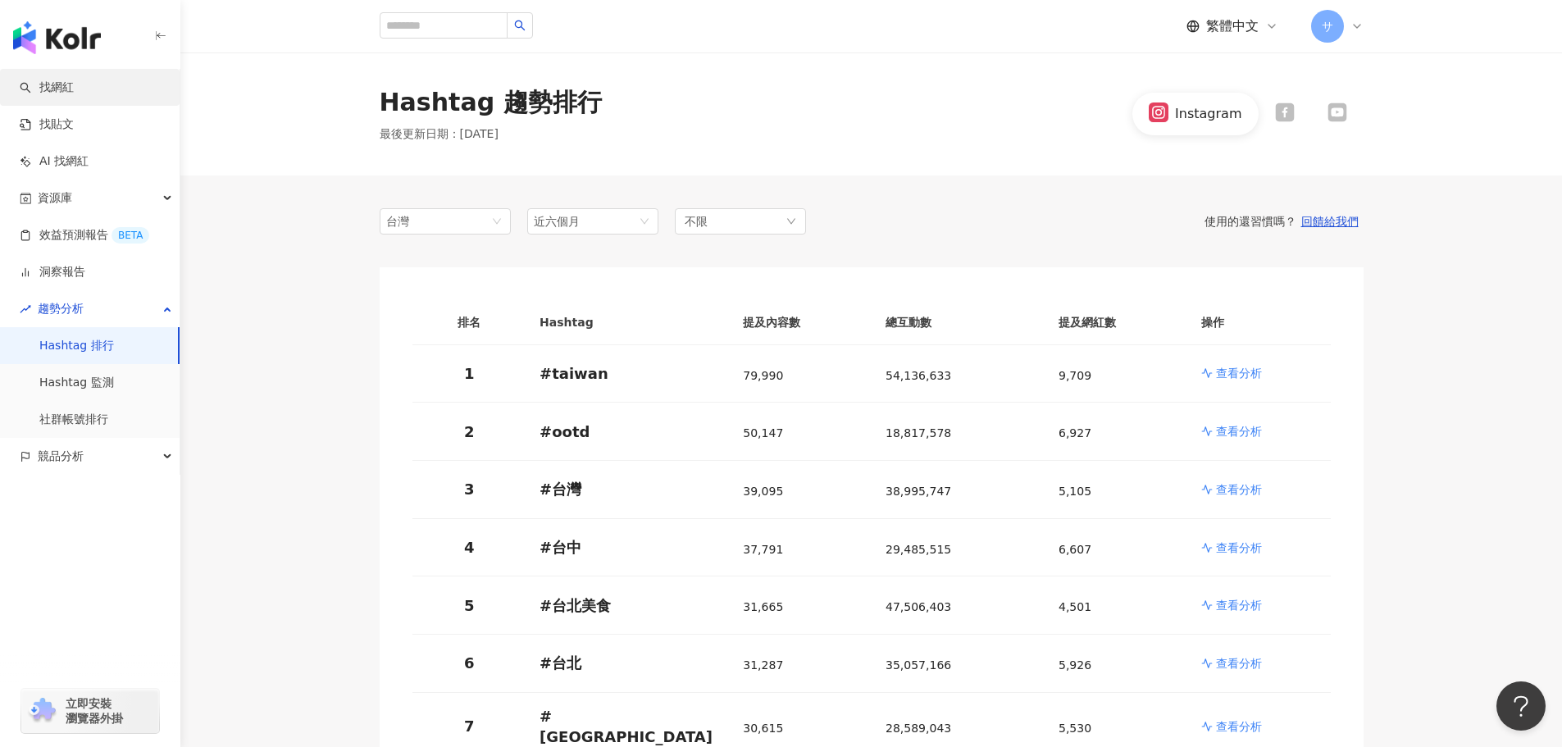
click at [60, 83] on link "找網紅" at bounding box center [47, 88] width 54 height 16
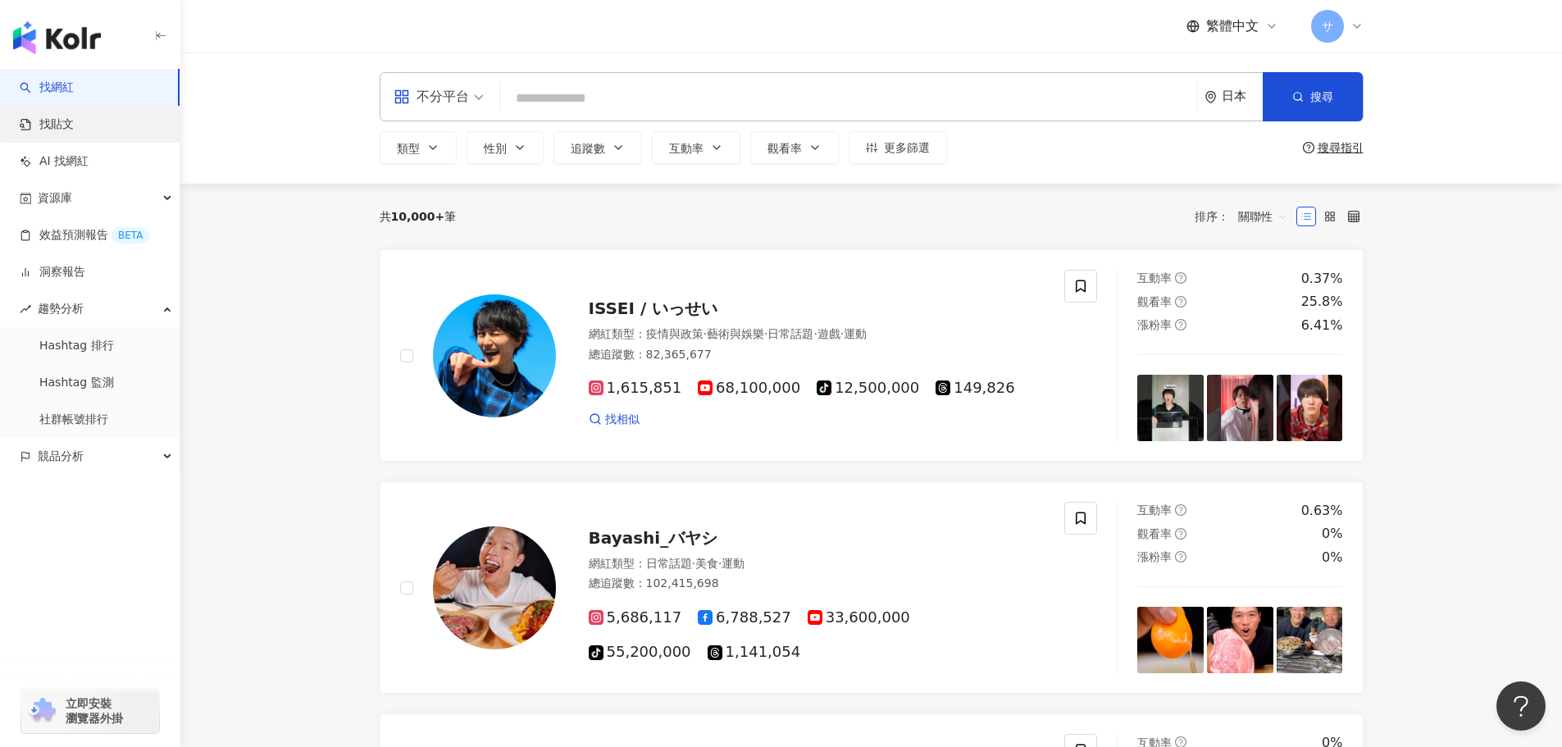
click at [59, 122] on link "找貼文" at bounding box center [47, 124] width 54 height 16
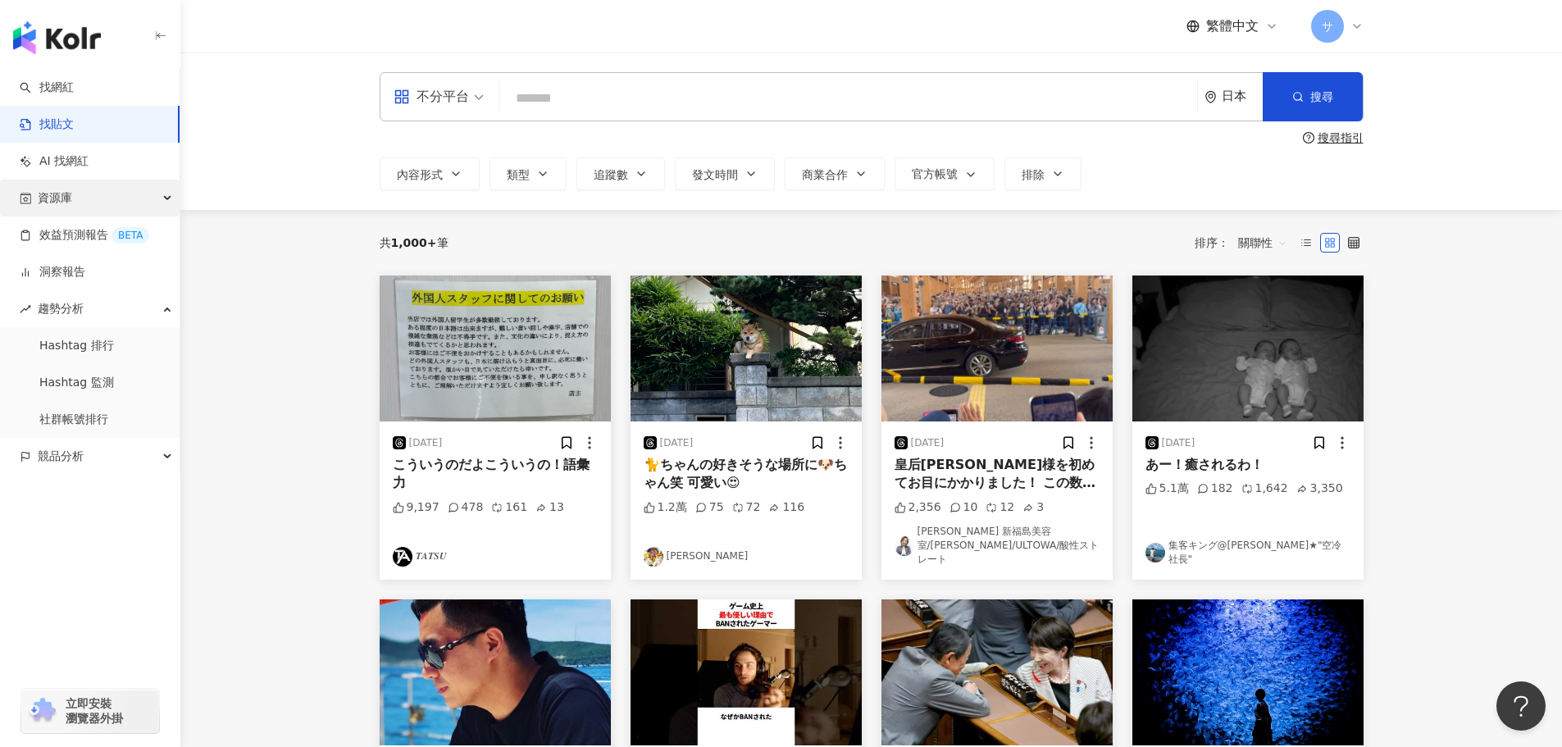
click at [62, 198] on span "資源庫" at bounding box center [55, 198] width 34 height 37
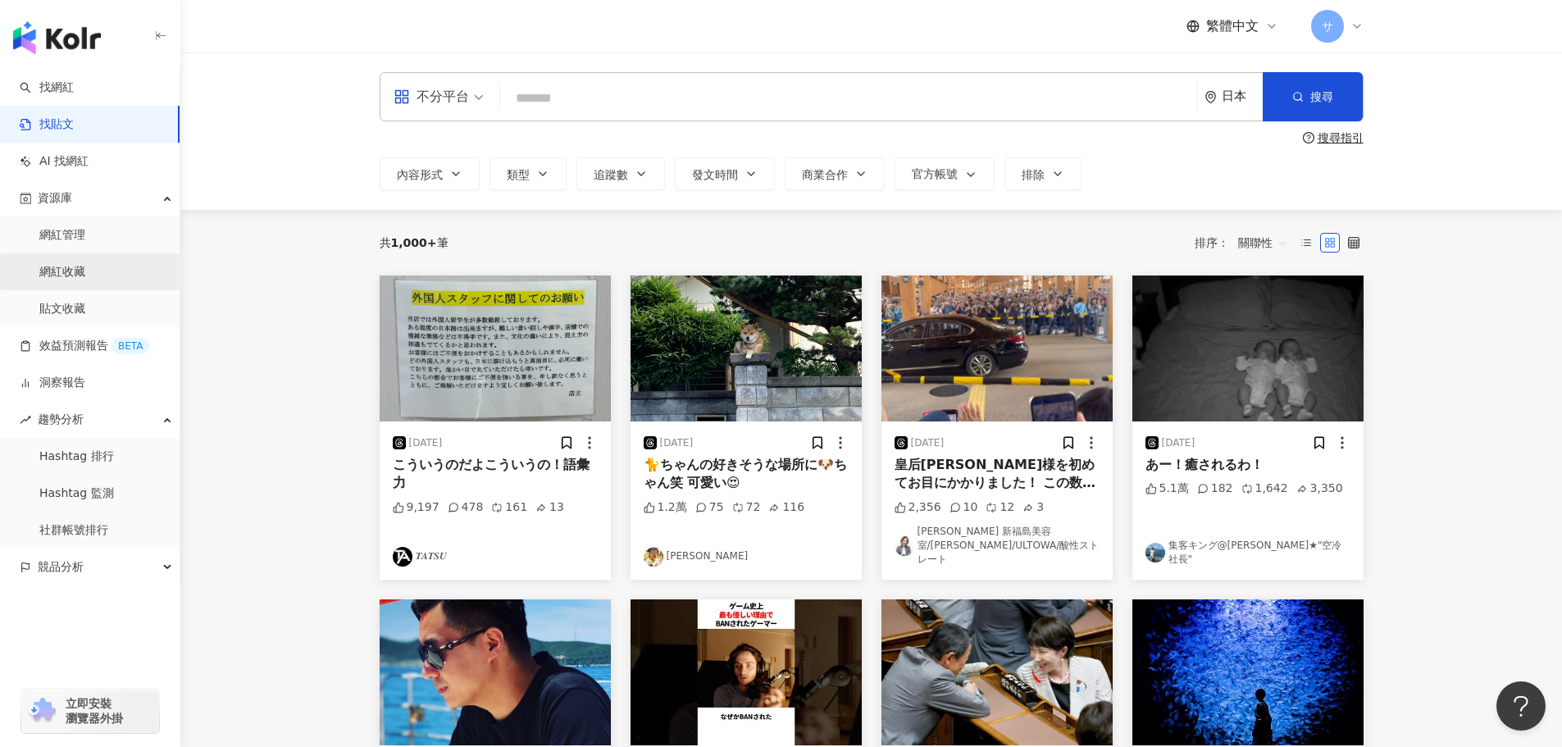
click at [52, 271] on link "網紅收藏" at bounding box center [62, 272] width 46 height 16
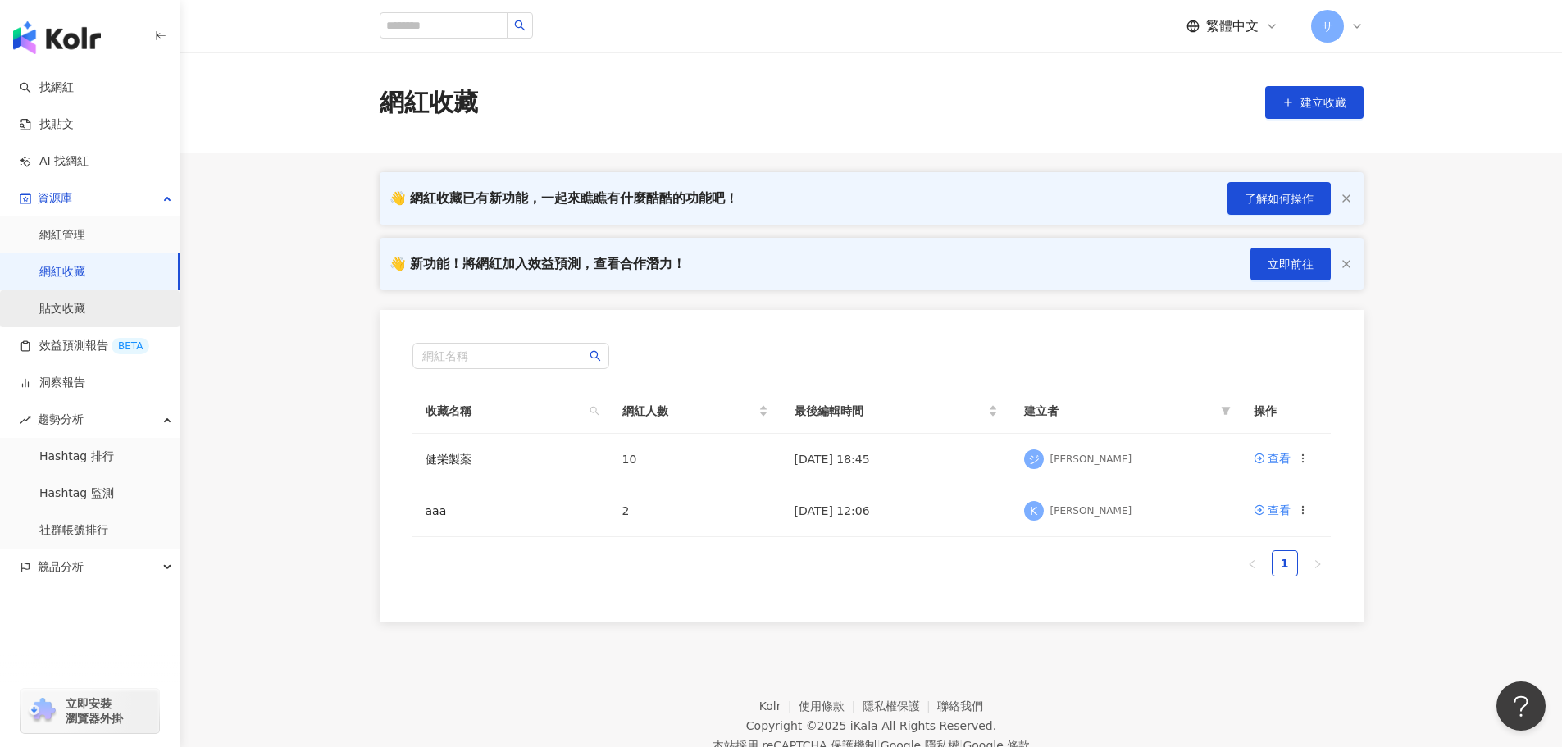
click at [51, 312] on link "貼文收藏" at bounding box center [62, 309] width 46 height 16
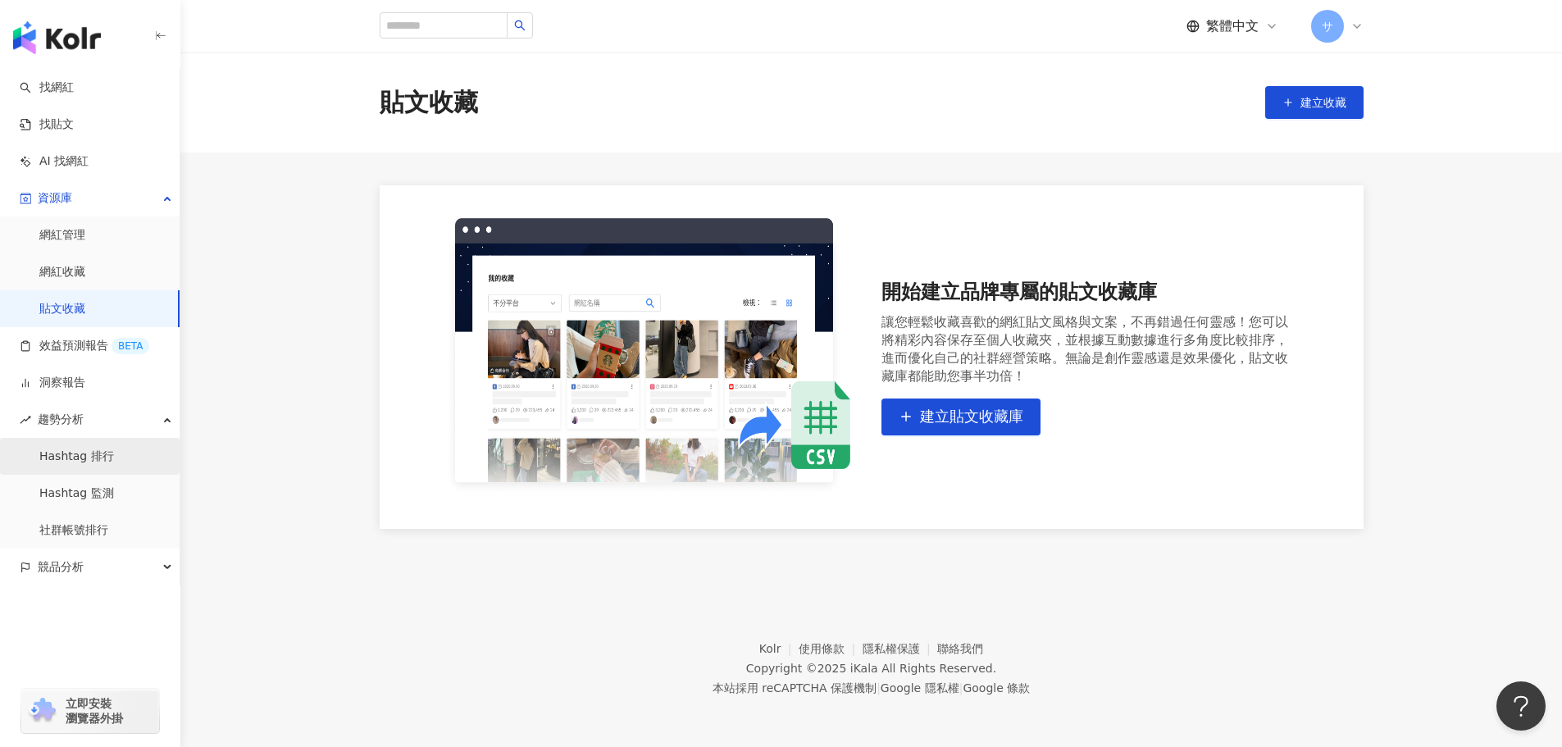
click at [78, 449] on link "Hashtag 排行" at bounding box center [76, 457] width 75 height 16
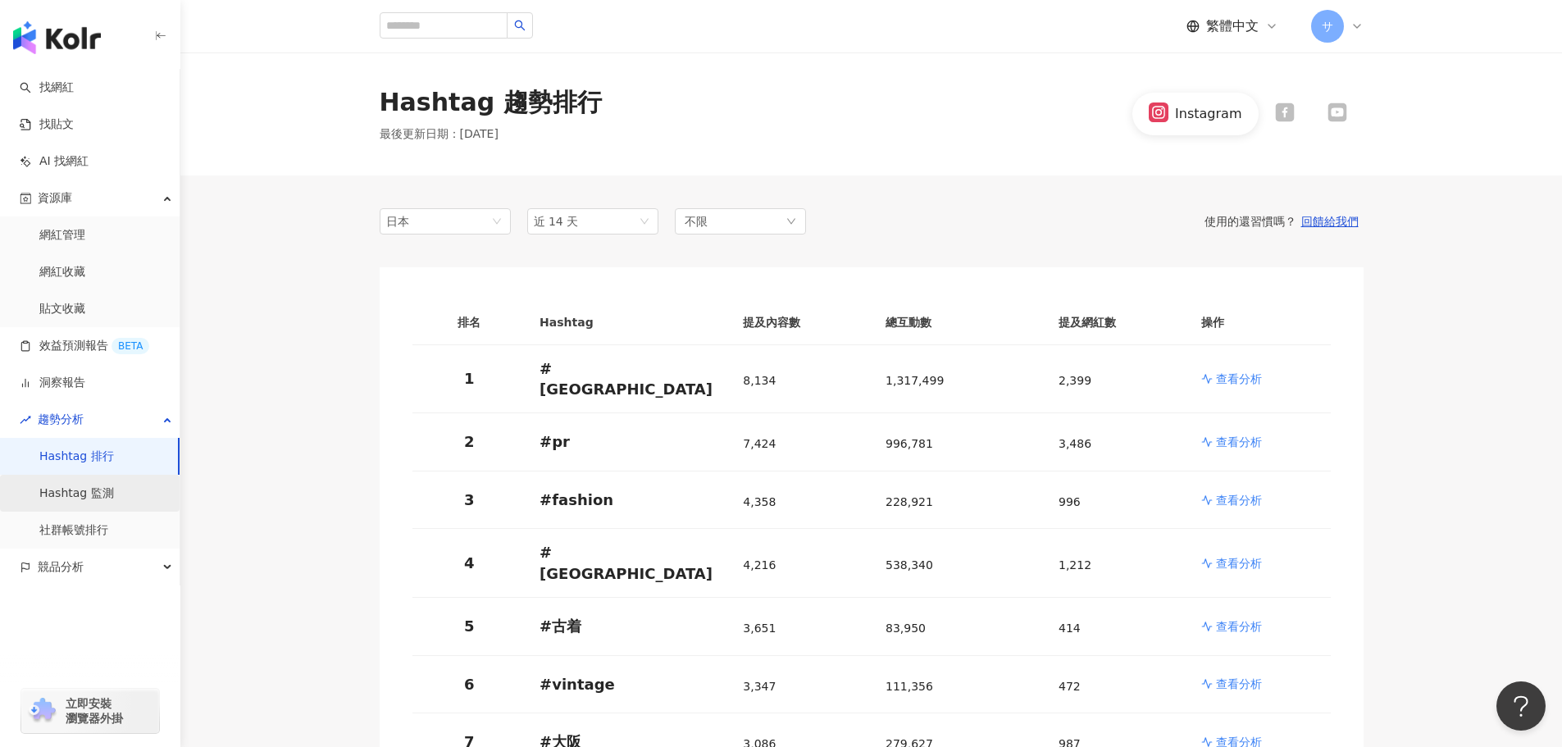
click at [71, 493] on link "Hashtag 監測" at bounding box center [76, 493] width 75 height 16
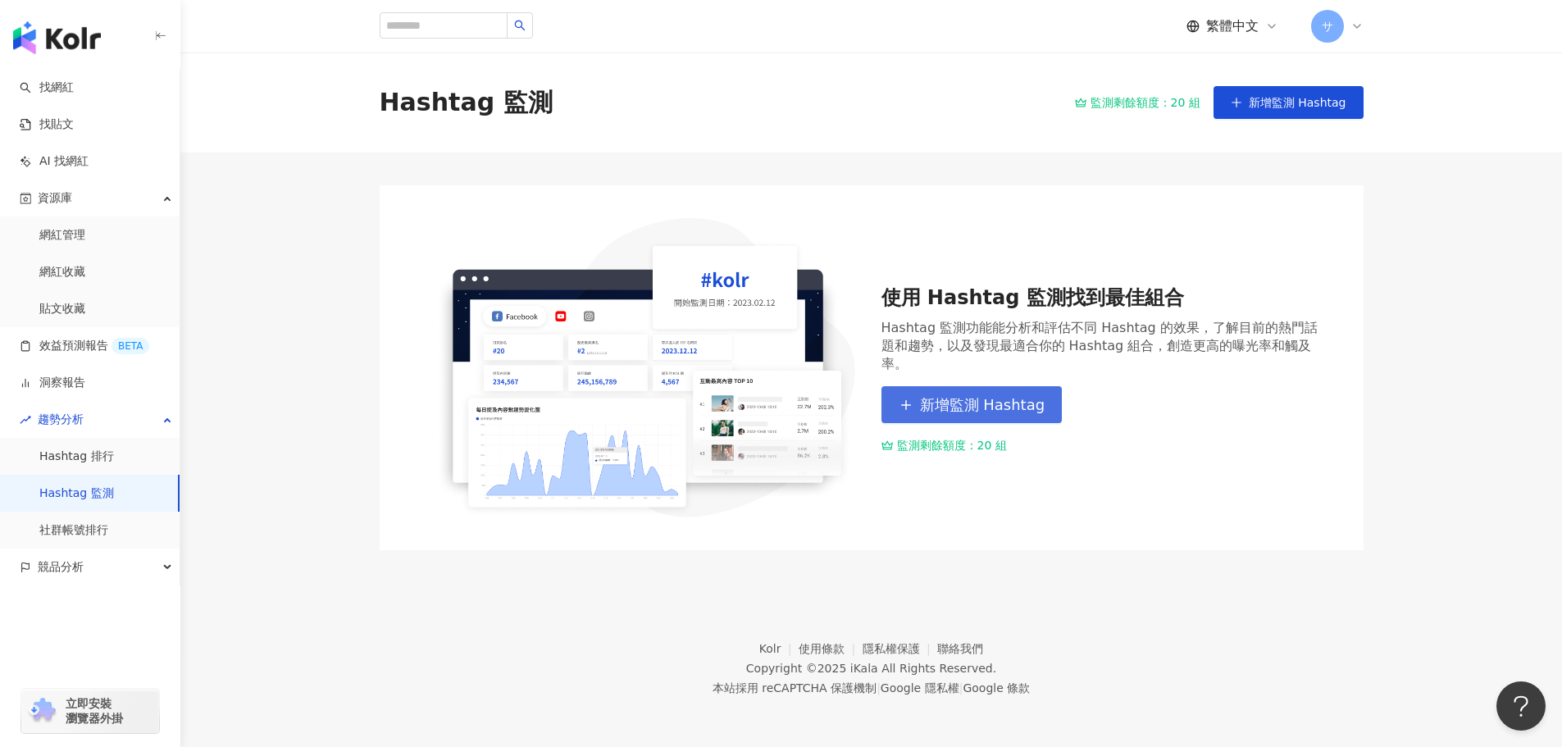
click at [952, 399] on span "新增監測 Hashtag" at bounding box center [982, 405] width 125 height 18
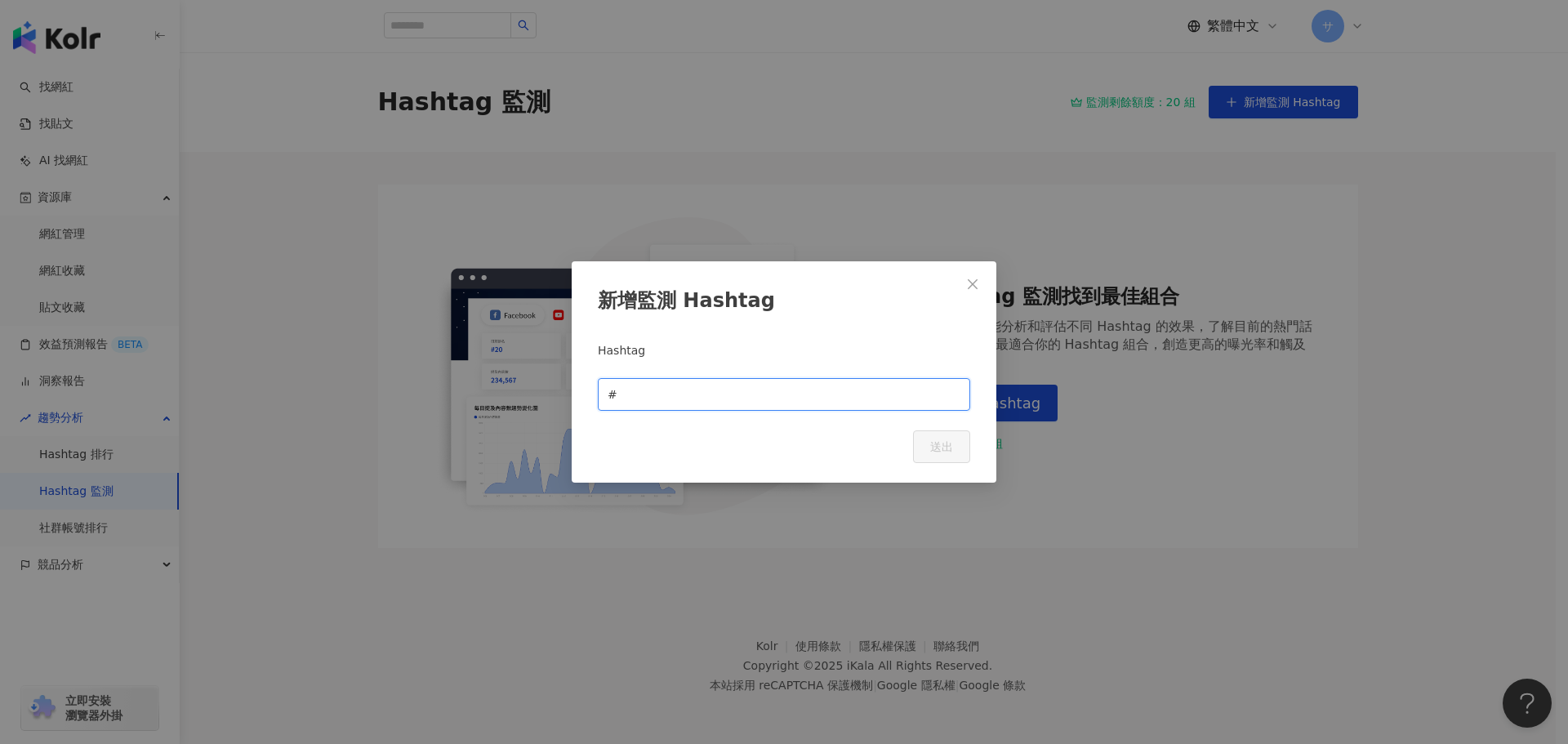
click at [860, 401] on input "text" at bounding box center [790, 394] width 340 height 18
type input "*"
type input "**"
click at [938, 452] on span "送出" at bounding box center [941, 446] width 23 height 13
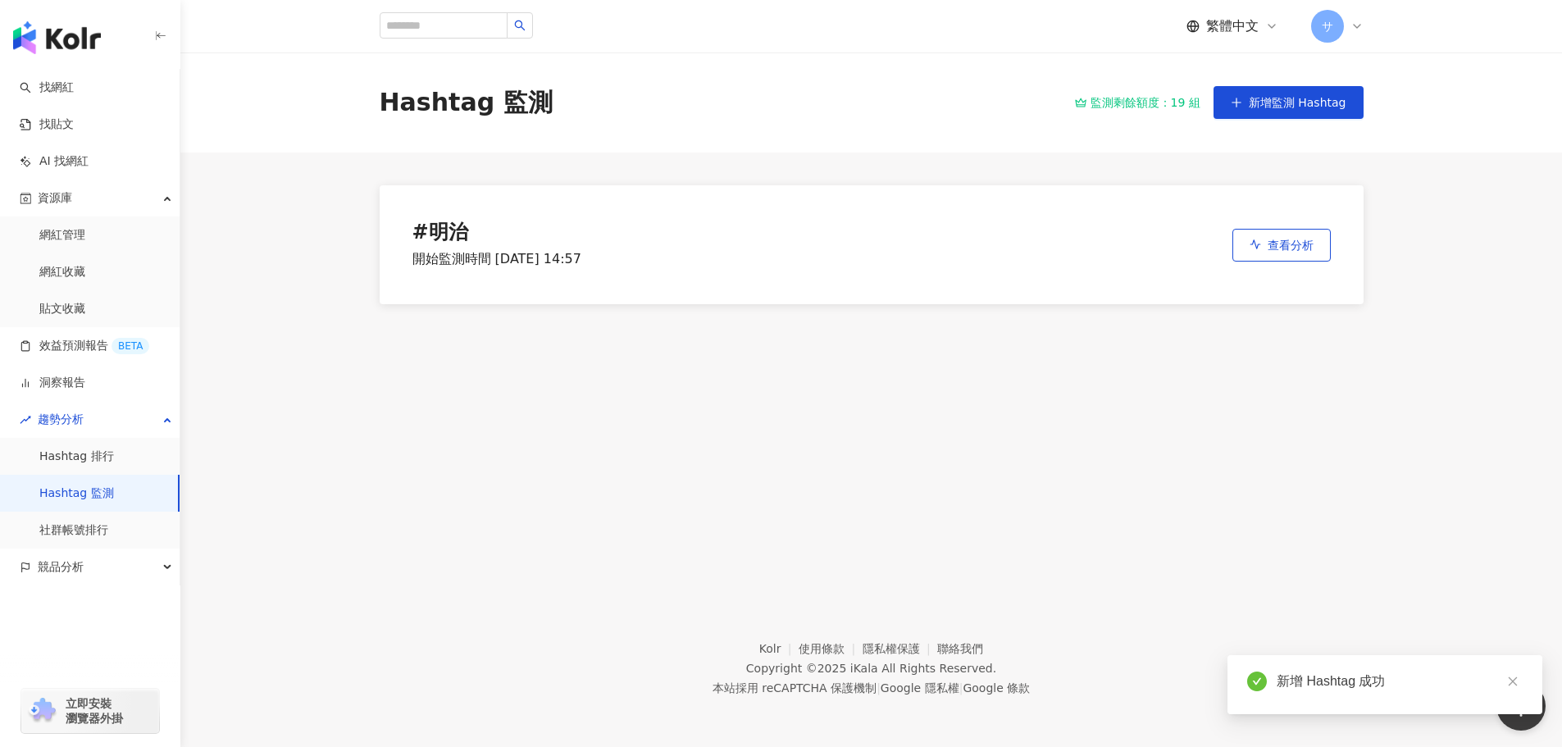
click at [1338, 263] on div "# 明治 開始監測時間 [DATE] 14:57 查看分析" at bounding box center [872, 244] width 984 height 119
click at [1317, 250] on button "查看分析" at bounding box center [1281, 245] width 98 height 33
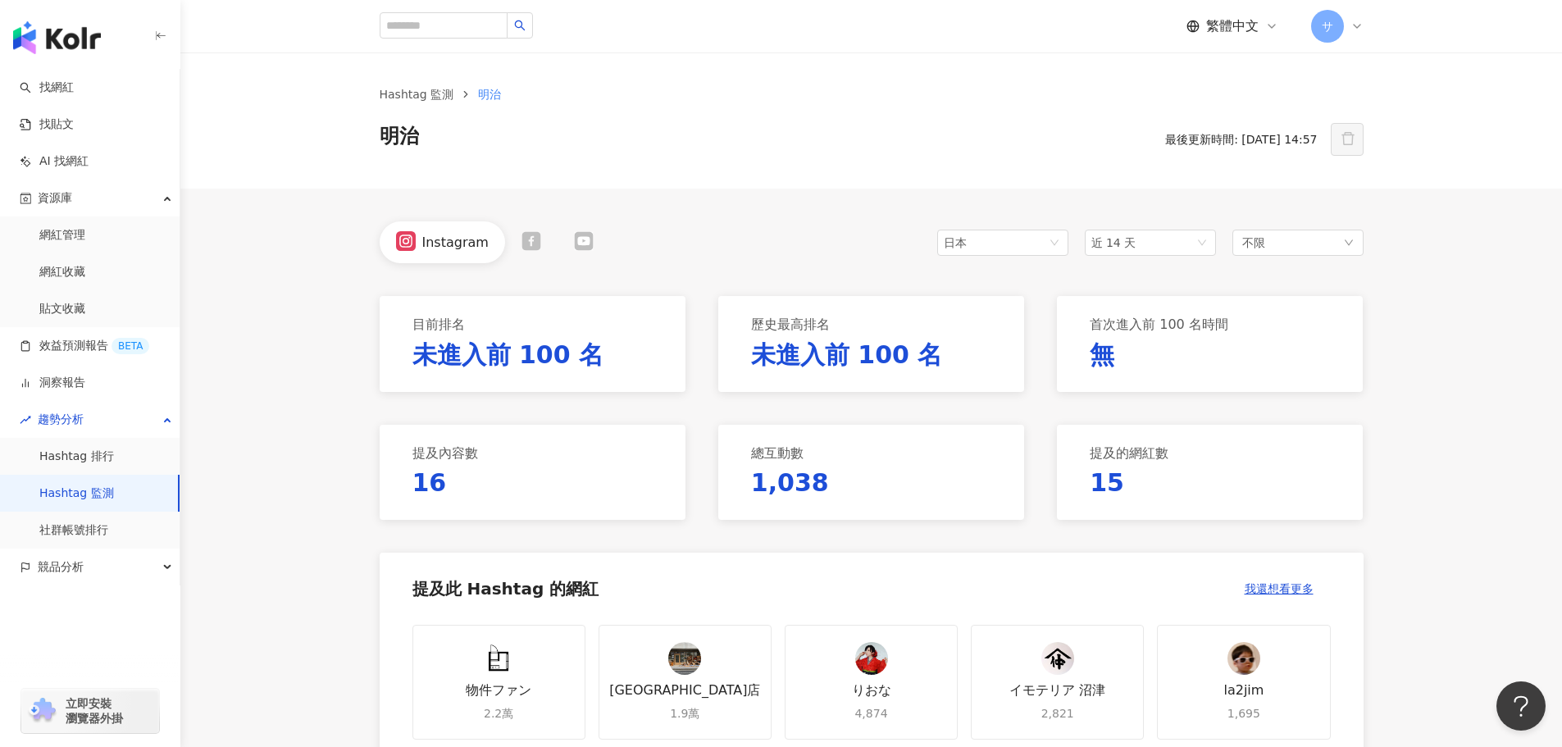
scroll to position [82, 0]
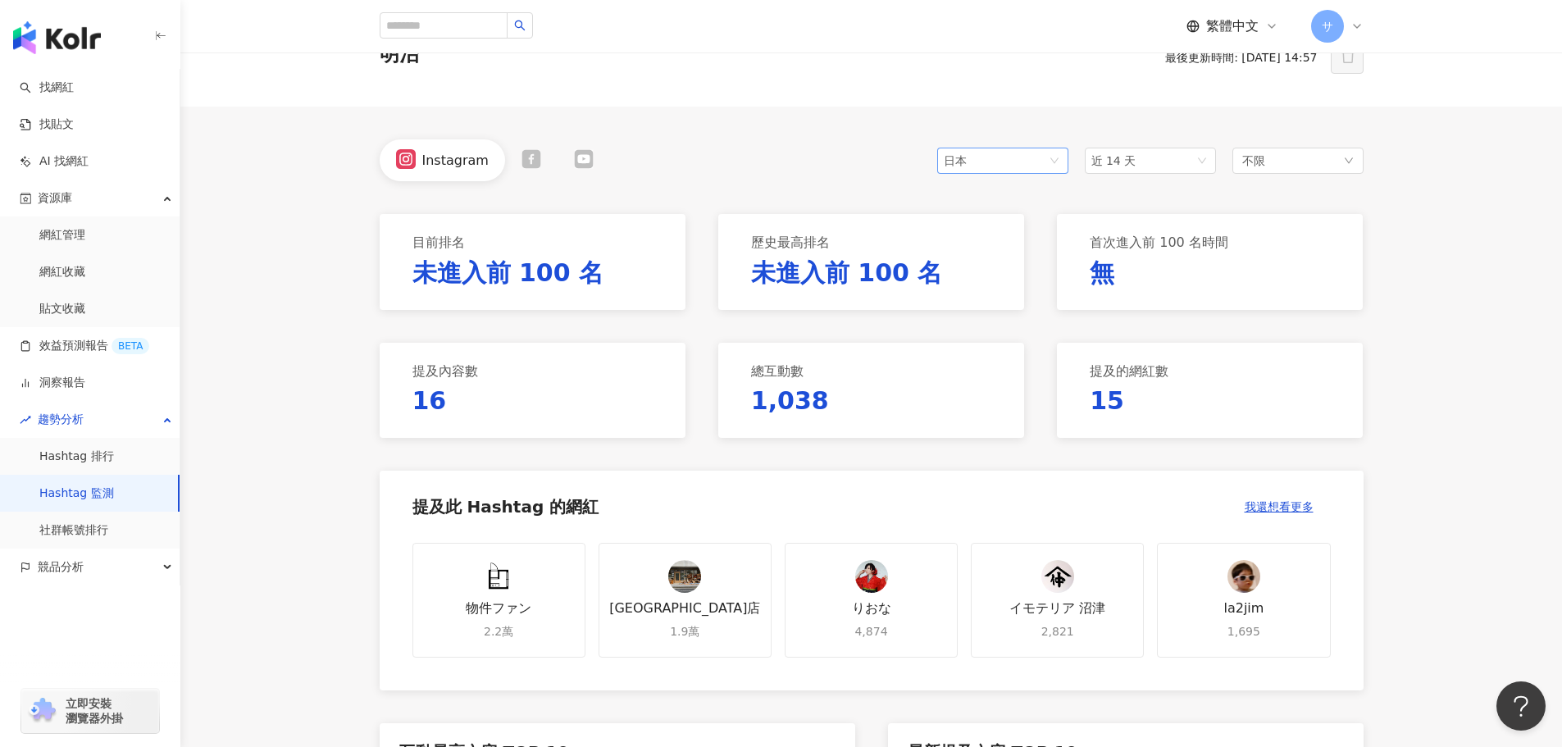
click at [1011, 161] on span "日本" at bounding box center [1003, 160] width 118 height 25
click at [986, 196] on div "台灣" at bounding box center [976, 194] width 53 height 18
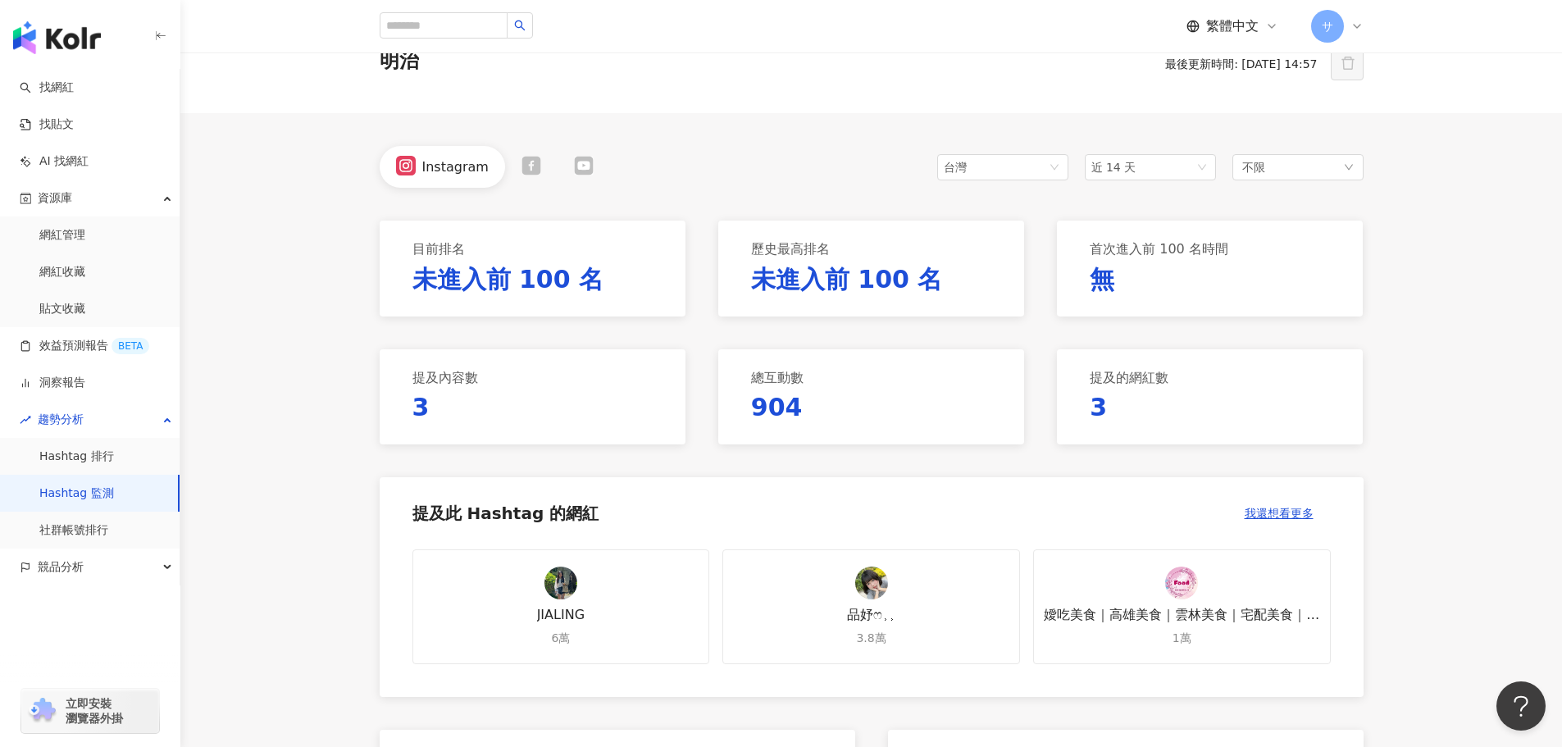
scroll to position [82, 0]
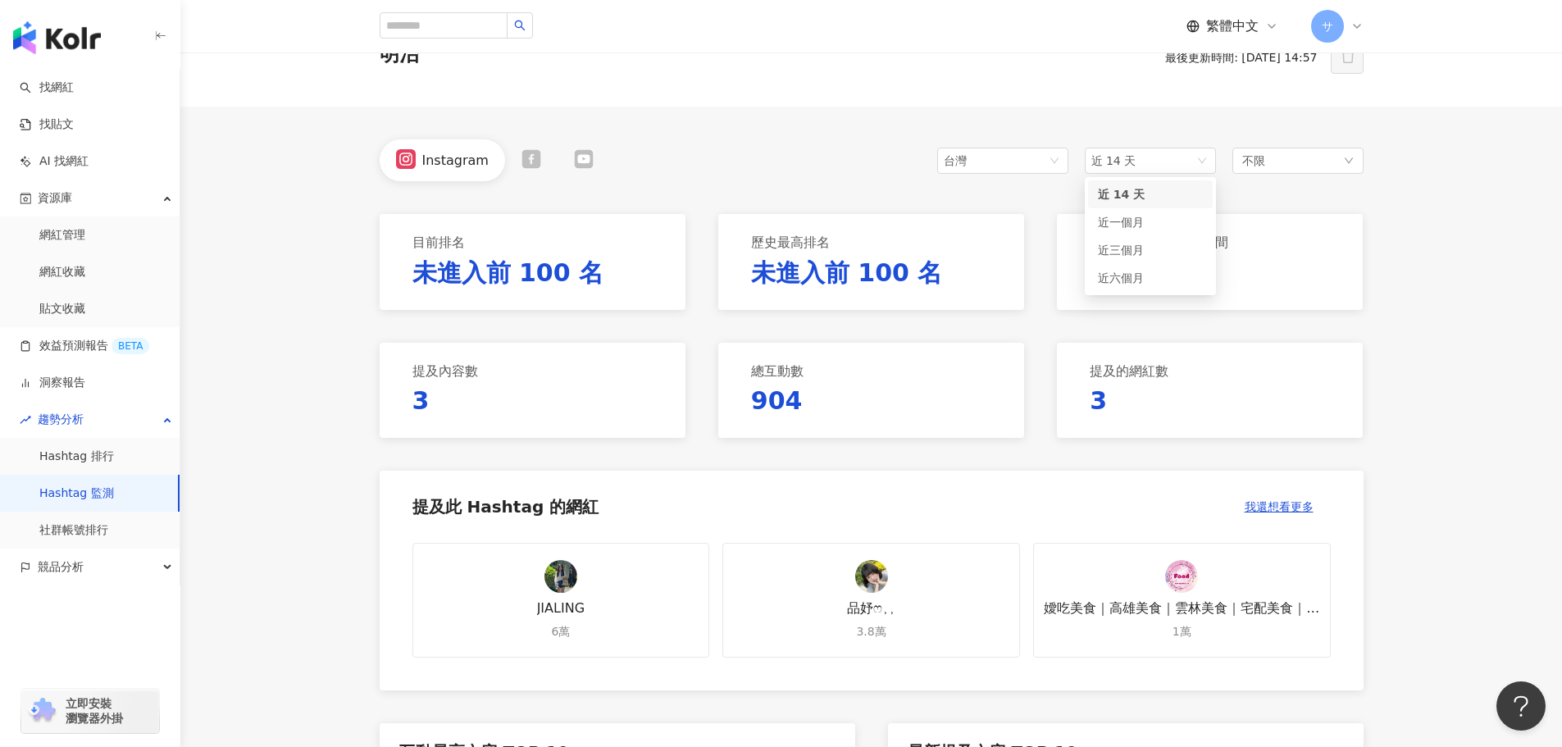
click at [1118, 157] on span "近 14 天" at bounding box center [1113, 160] width 45 height 13
click at [1121, 273] on span "近六個月" at bounding box center [1121, 277] width 46 height 13
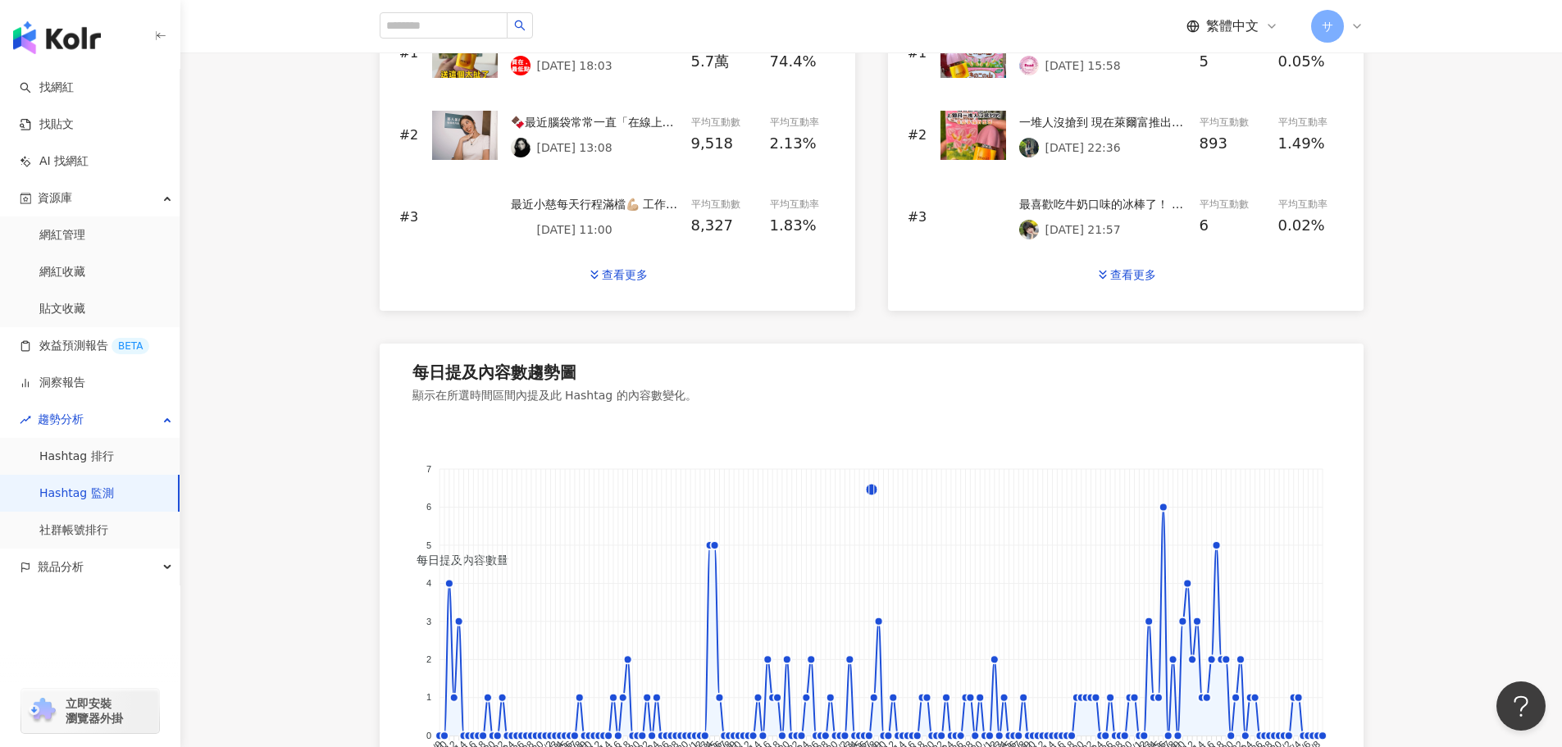
scroll to position [902, 0]
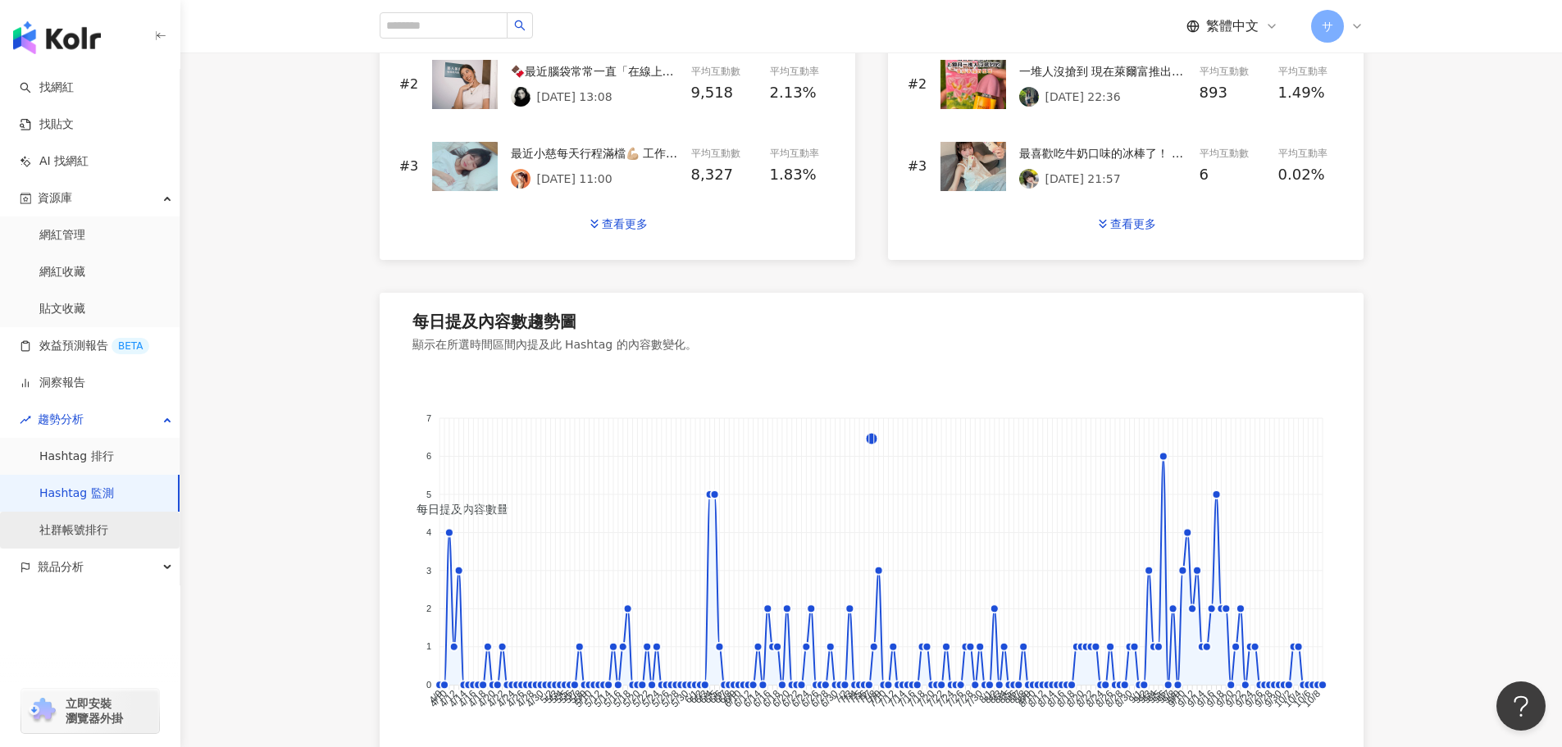
click at [93, 535] on link "社群帳號排行" at bounding box center [73, 530] width 69 height 16
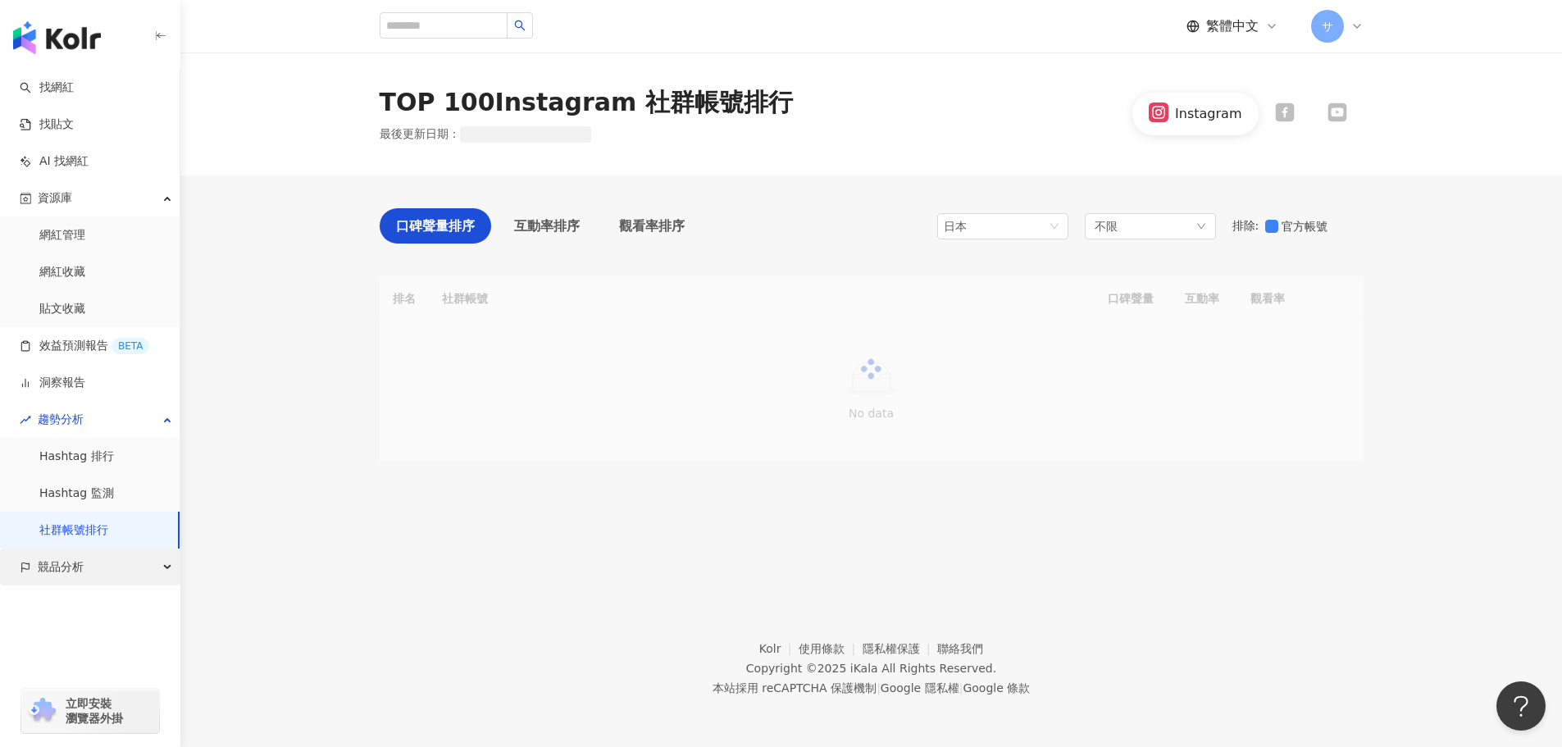
click at [42, 561] on span "競品分析" at bounding box center [61, 567] width 46 height 37
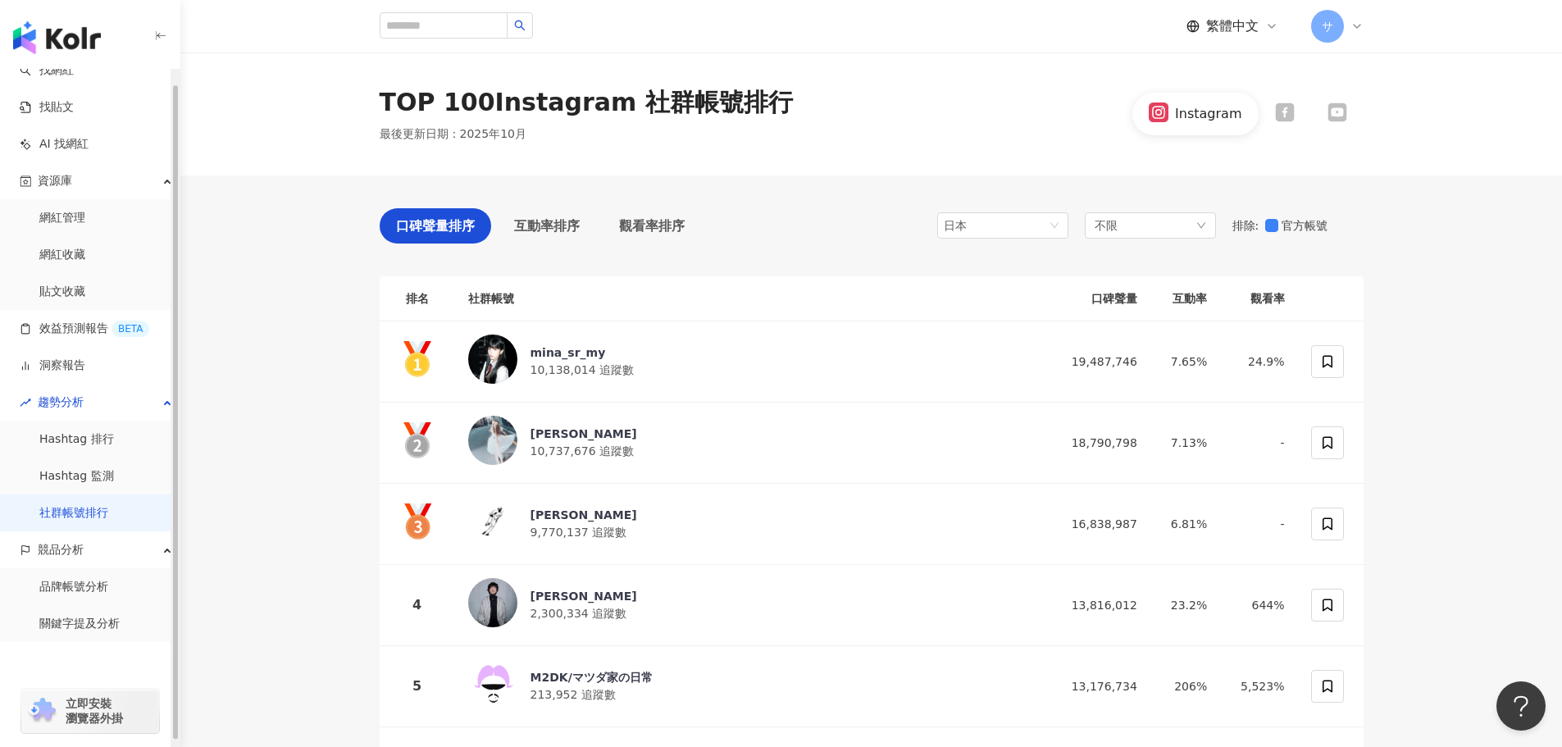
scroll to position [21, 0]
click at [73, 616] on link "關鍵字提及分析" at bounding box center [79, 621] width 80 height 16
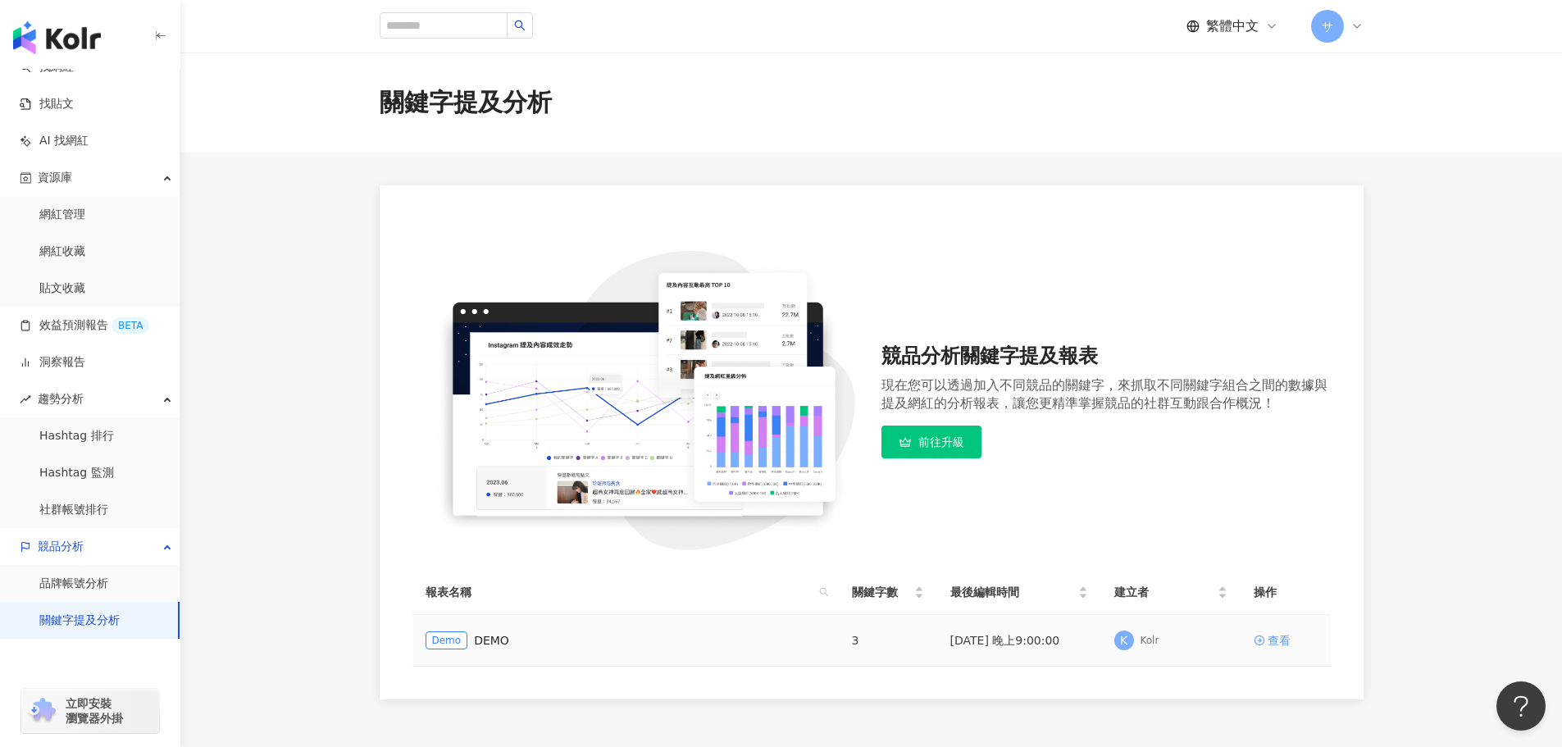
click at [1287, 644] on div "查看" at bounding box center [1279, 640] width 23 height 18
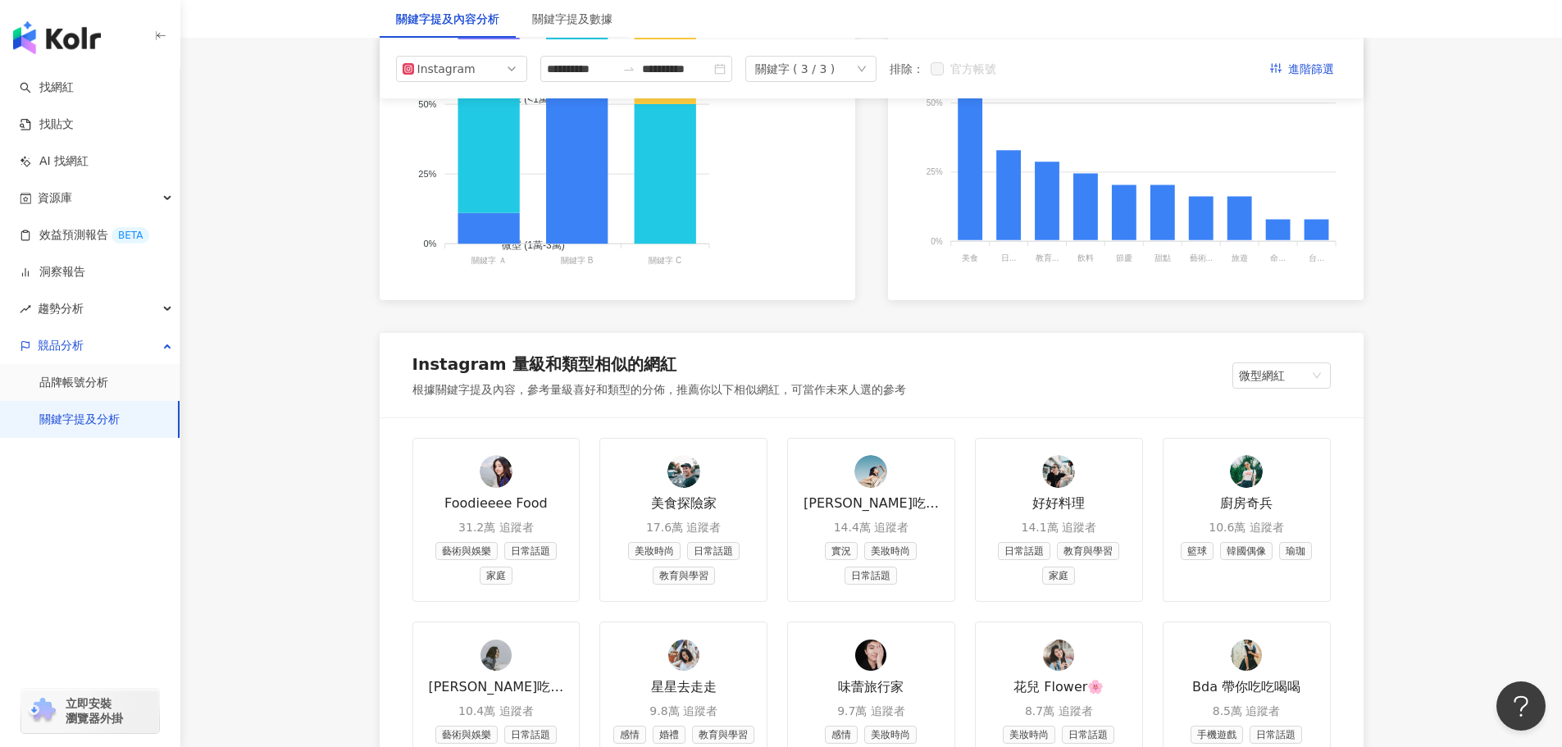
scroll to position [1066, 0]
